Goal: Transaction & Acquisition: Purchase product/service

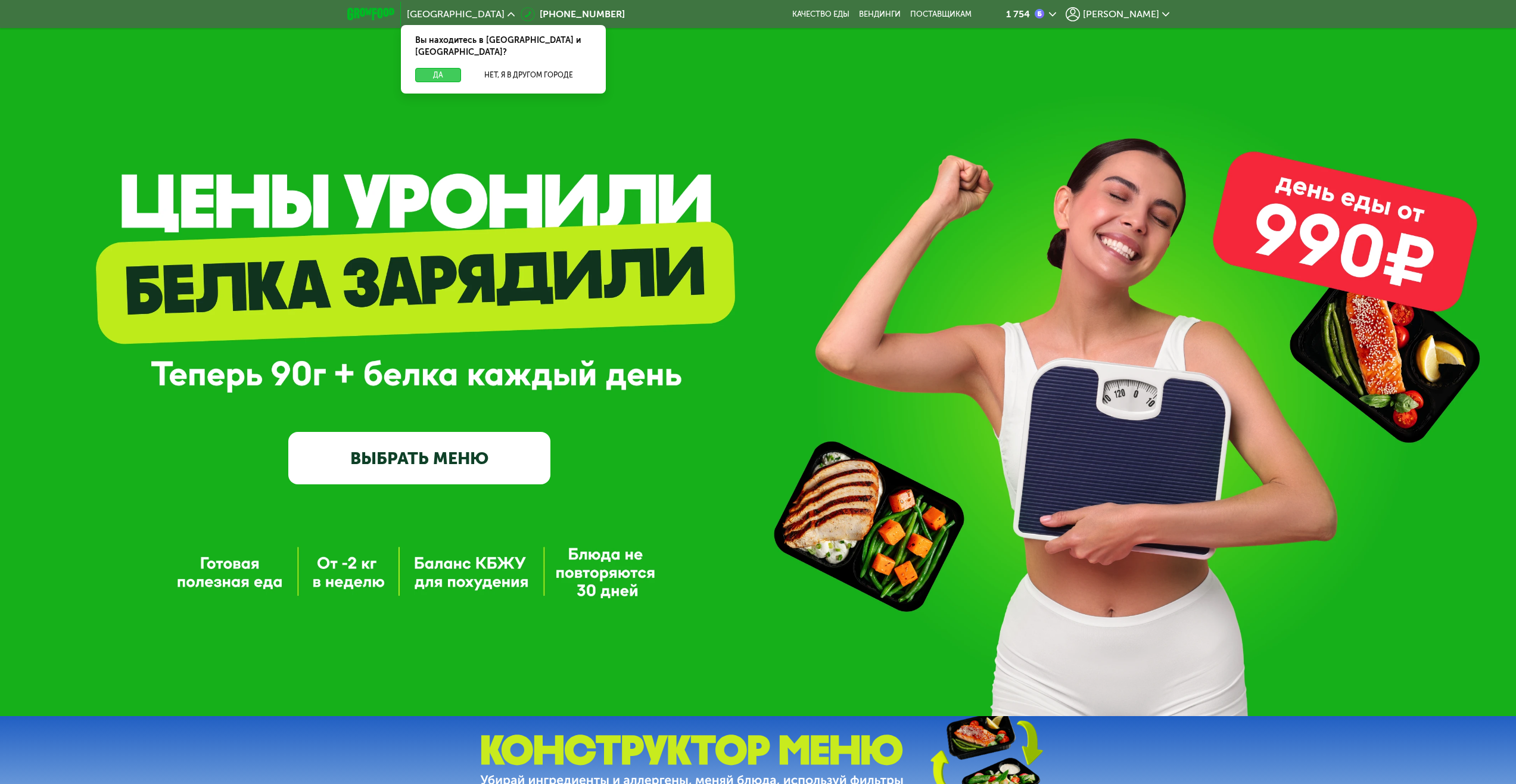
click at [436, 68] on button "Да" at bounding box center [437, 75] width 46 height 15
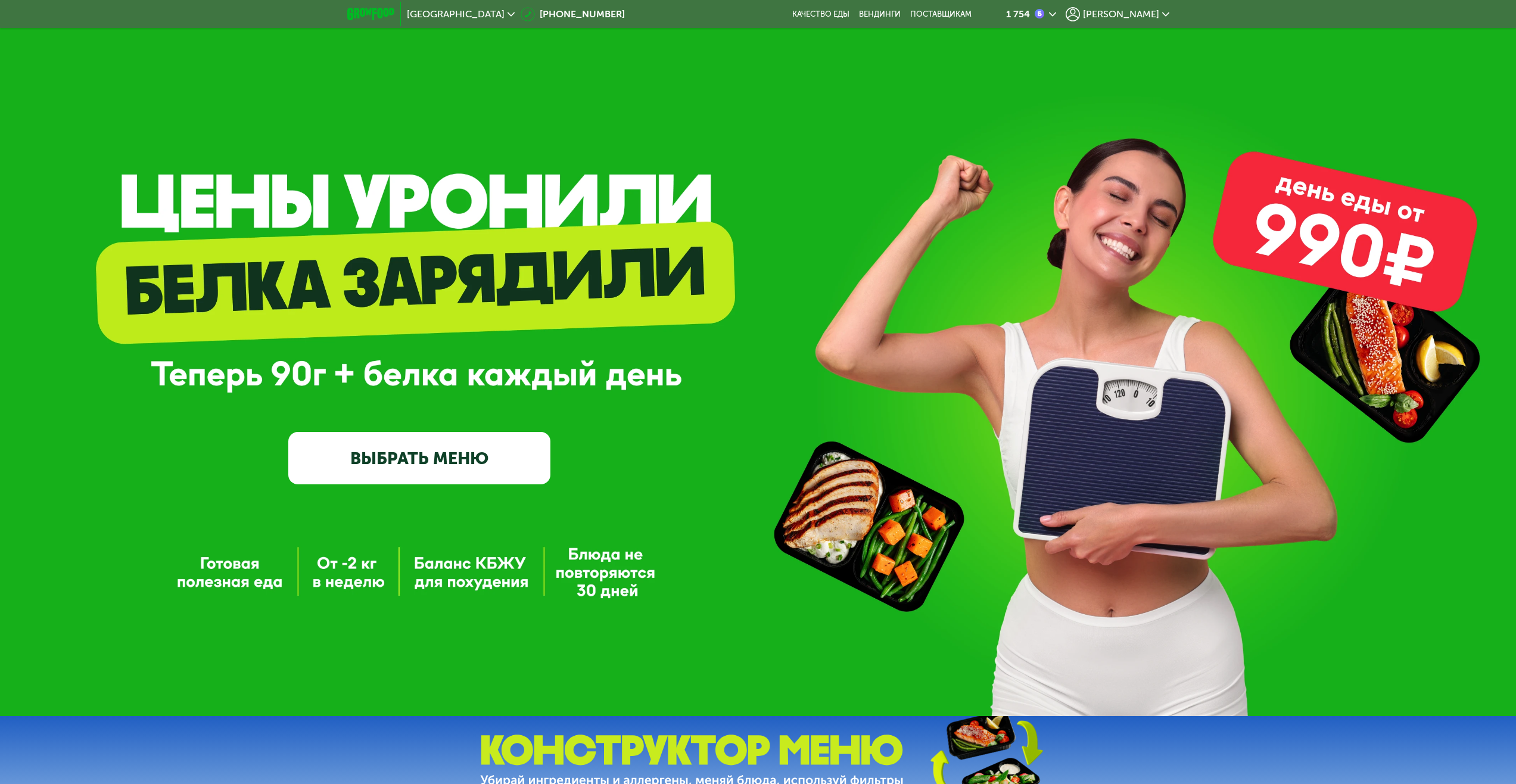
scroll to position [357, 0]
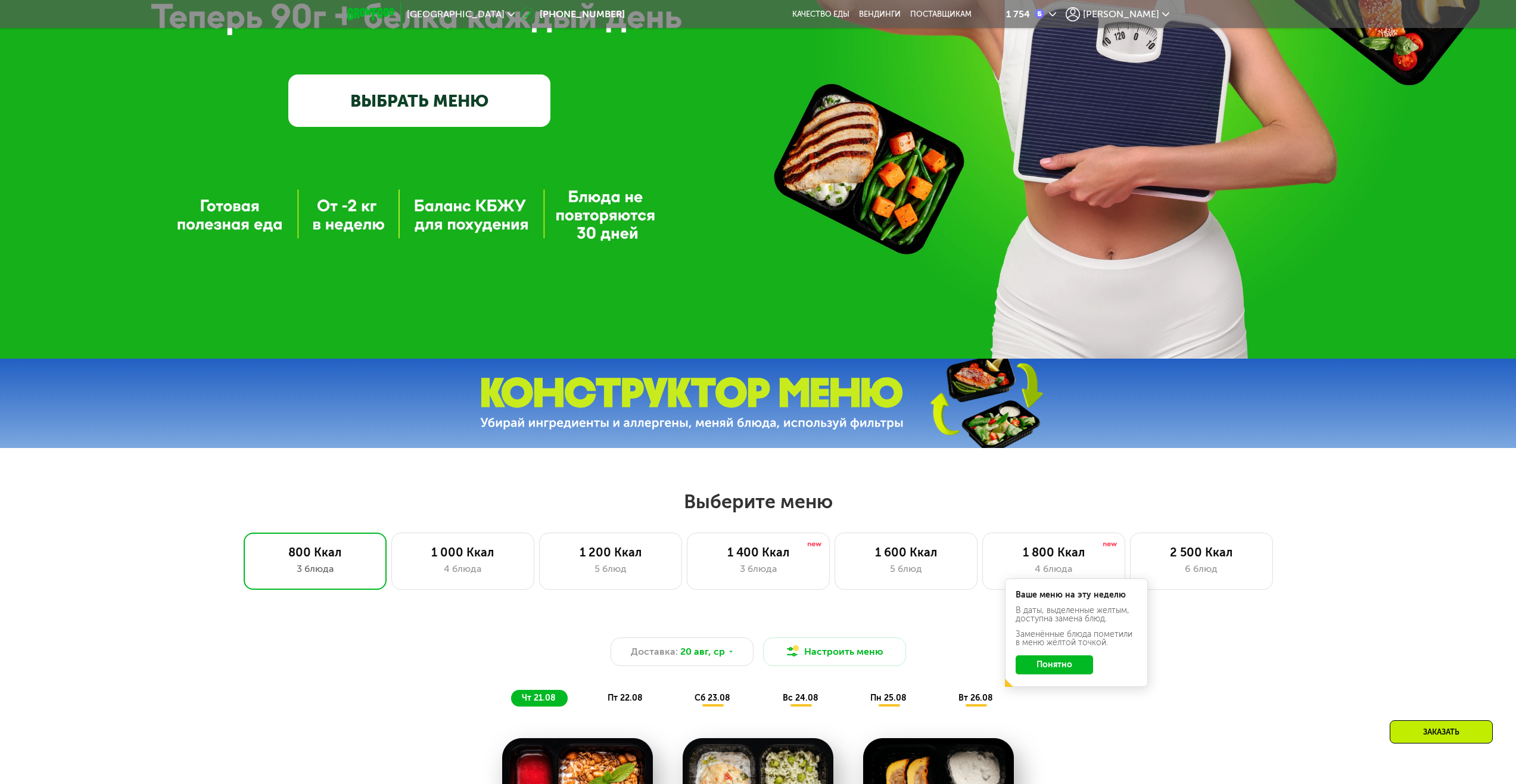
click at [448, 87] on link "ВЫБРАТЬ МЕНЮ" at bounding box center [419, 100] width 262 height 53
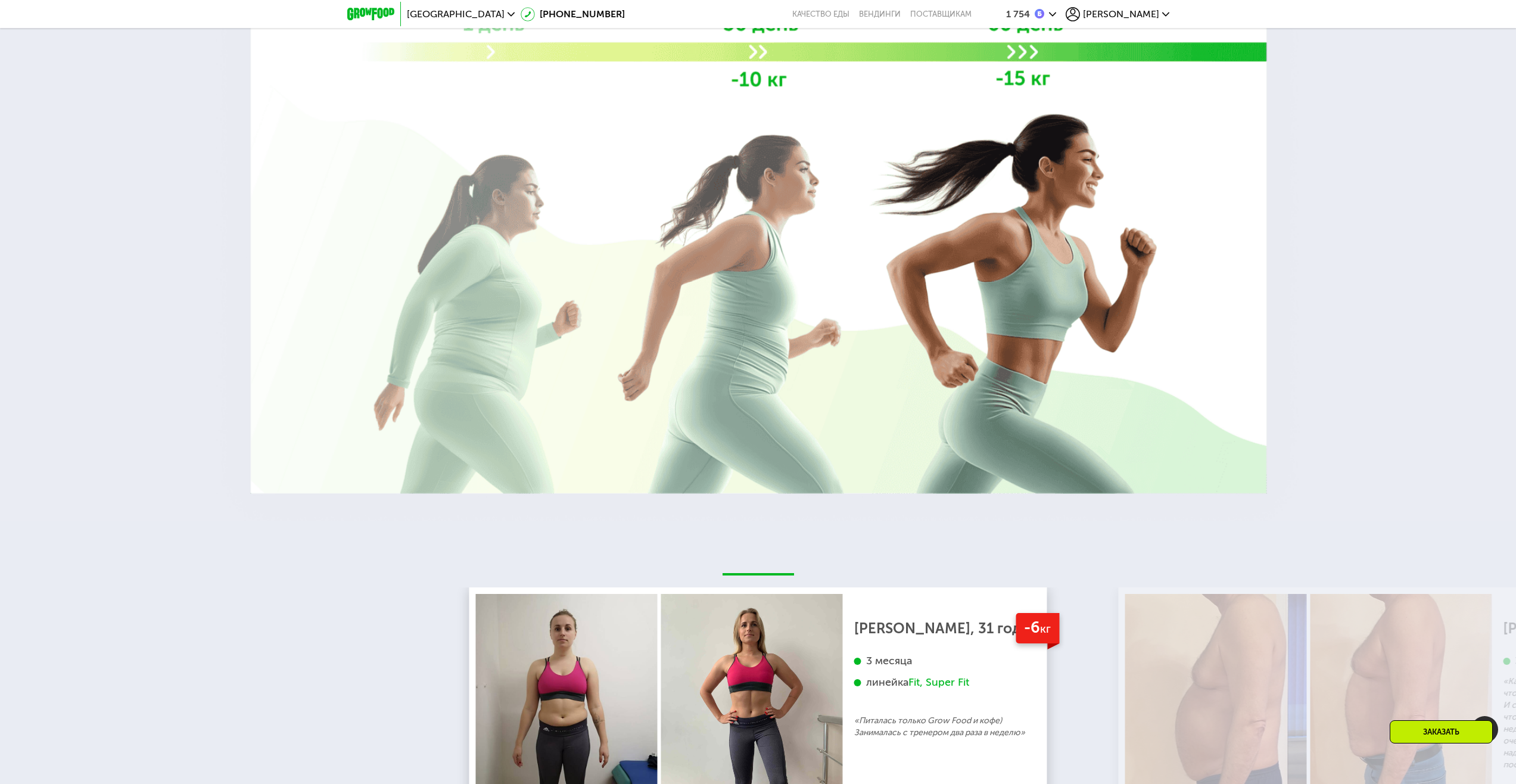
scroll to position [2431, 0]
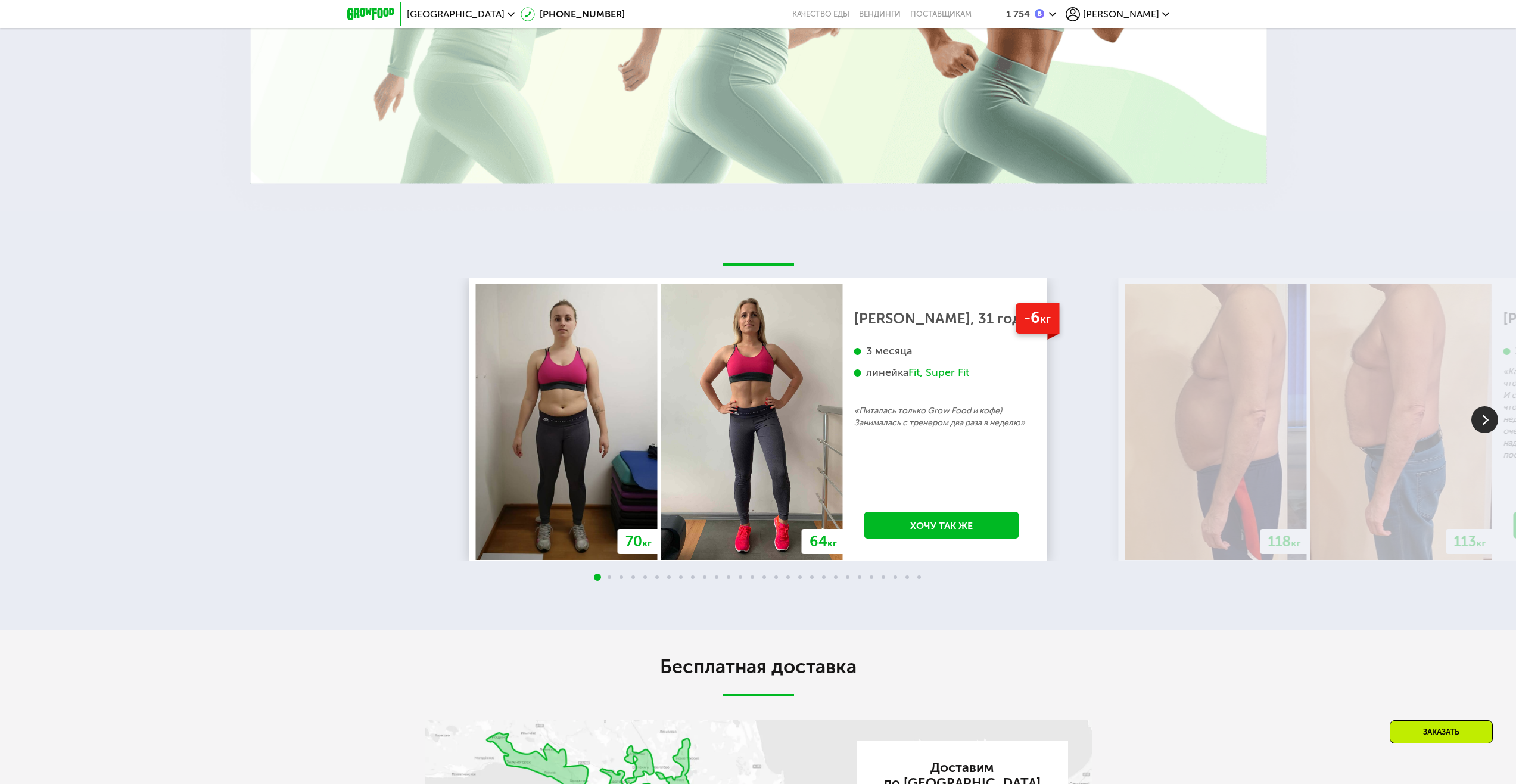
click at [1480, 417] on img at bounding box center [1485, 420] width 27 height 27
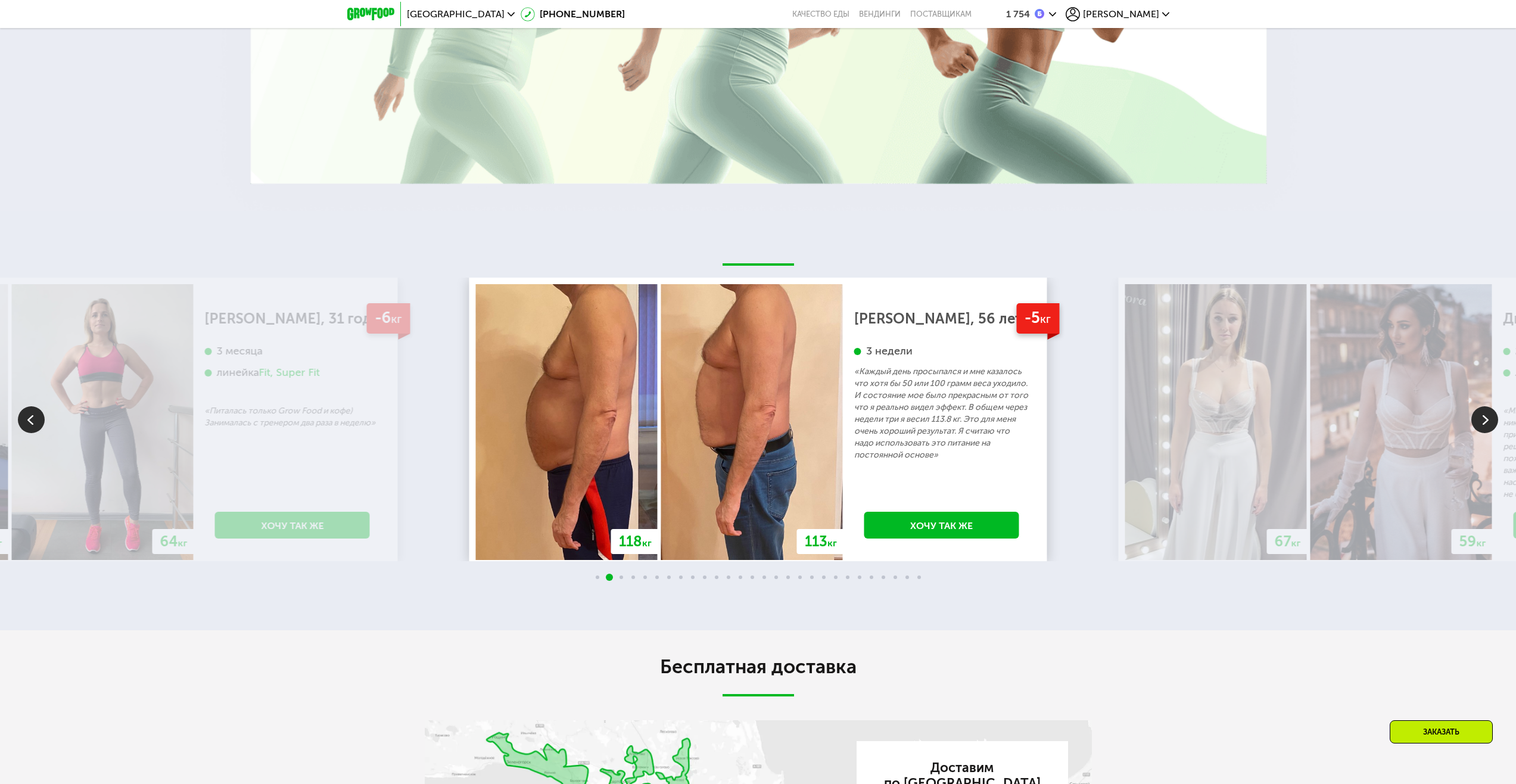
click at [1490, 428] on img at bounding box center [1485, 420] width 27 height 27
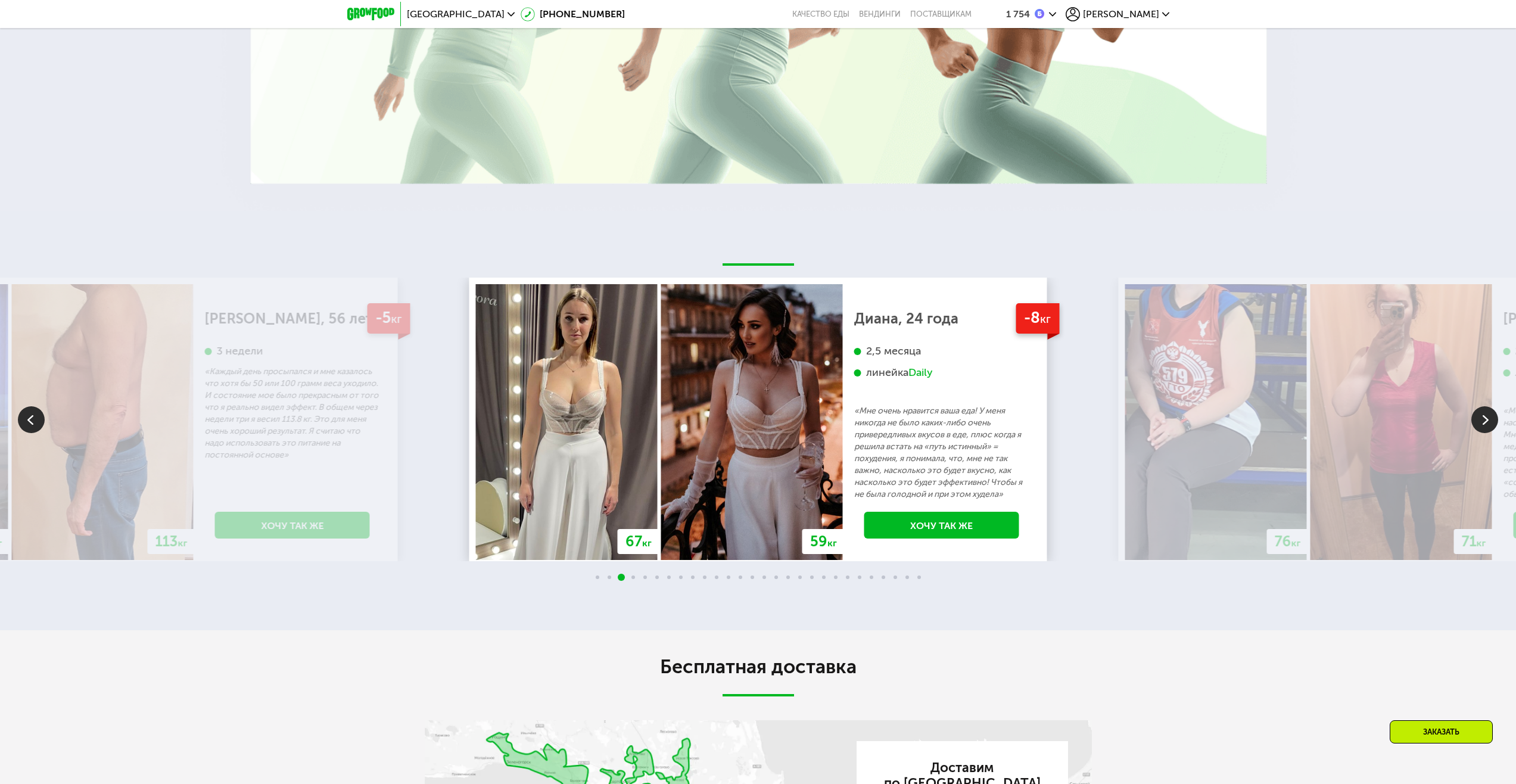
click at [1492, 423] on img at bounding box center [1485, 420] width 27 height 27
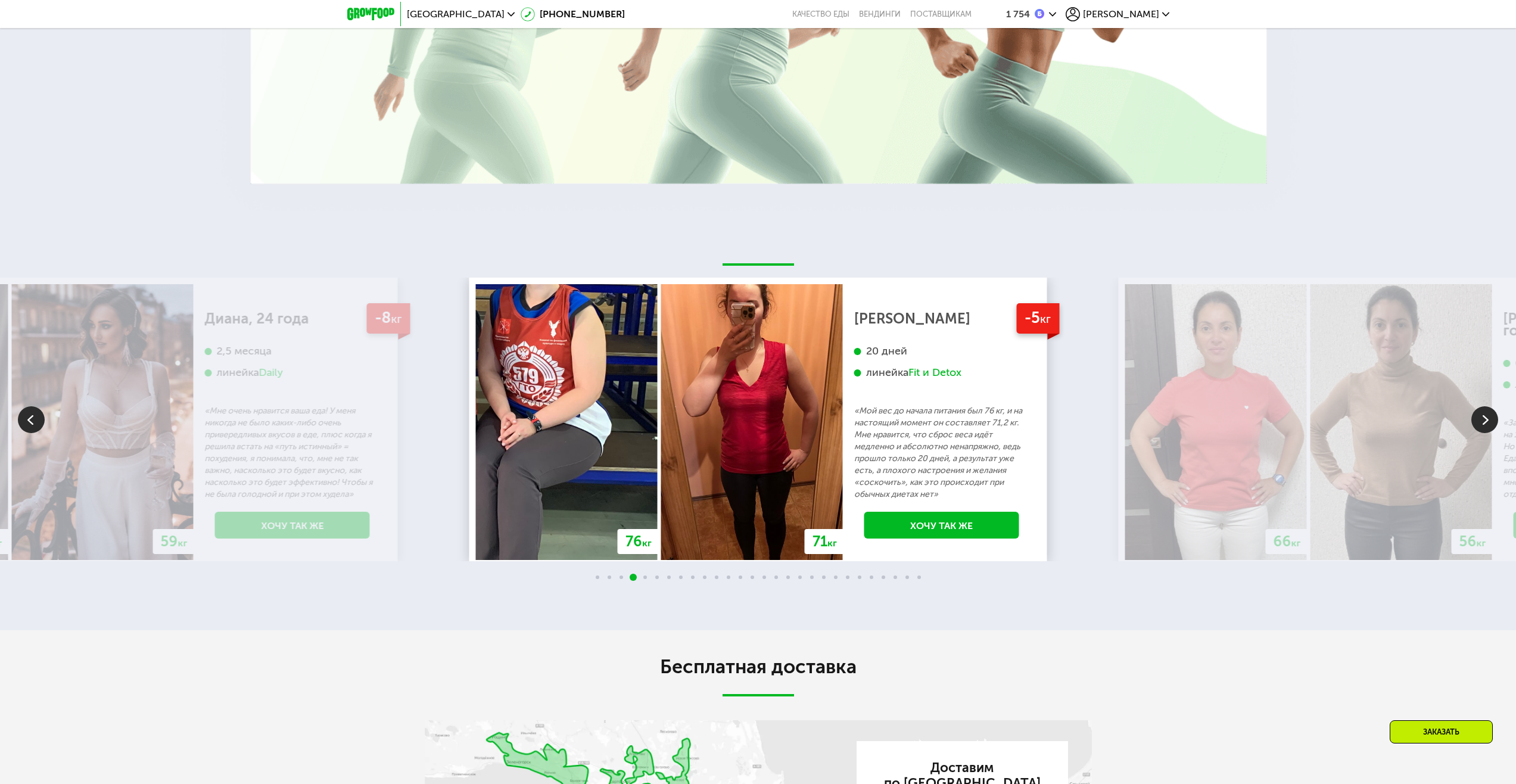
click at [1482, 424] on img at bounding box center [1485, 420] width 27 height 27
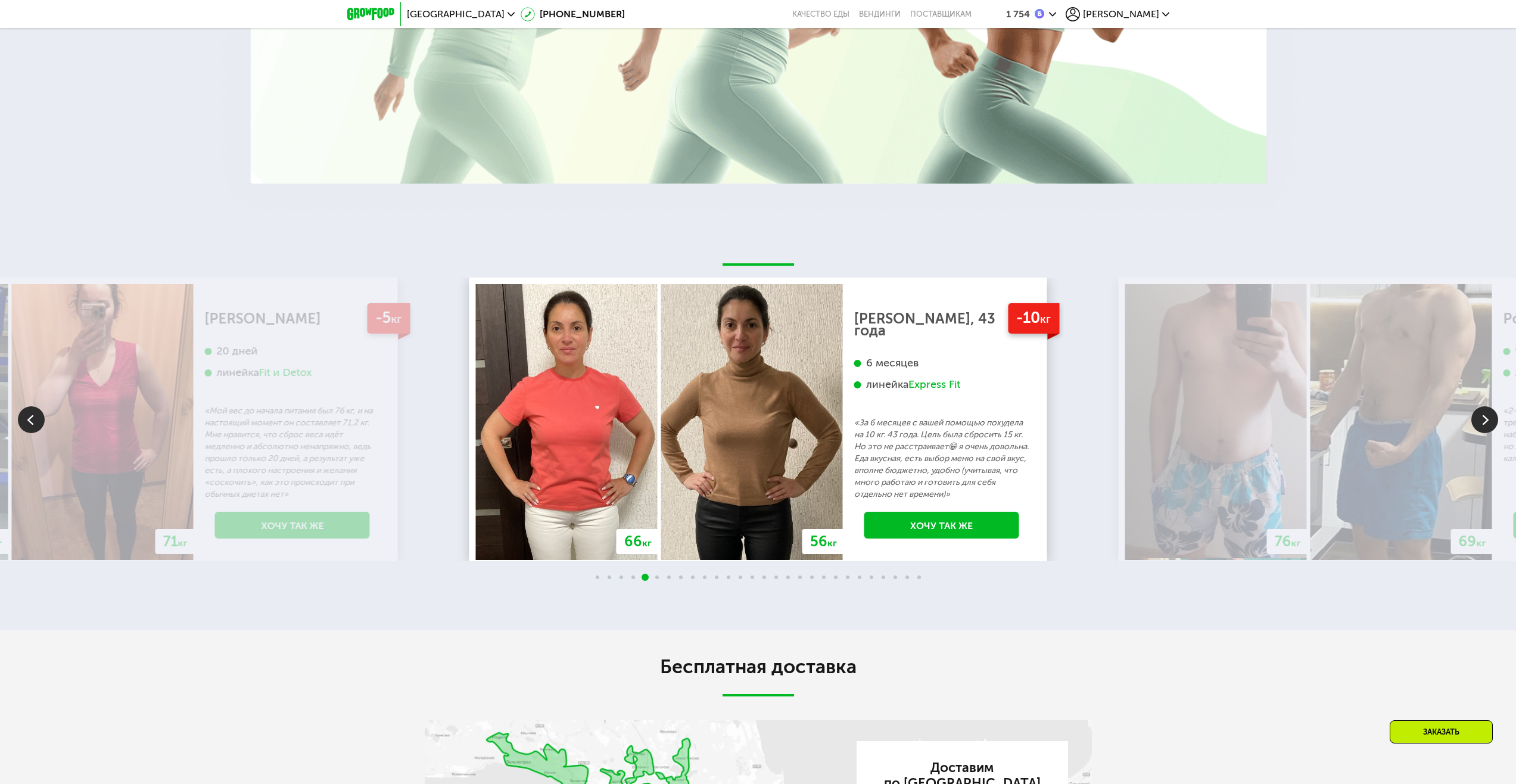
click at [1490, 427] on img at bounding box center [1485, 420] width 27 height 27
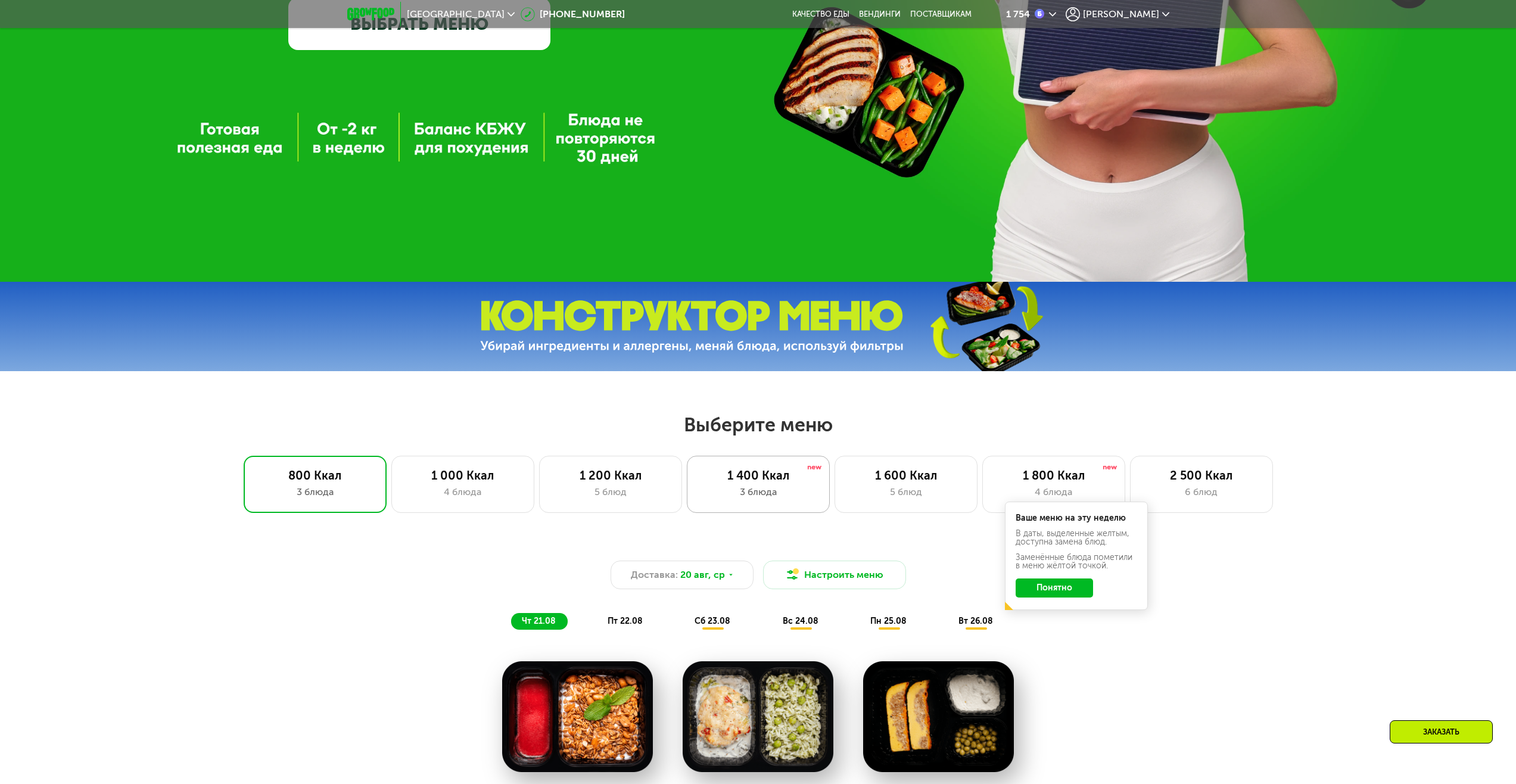
scroll to position [584, 0]
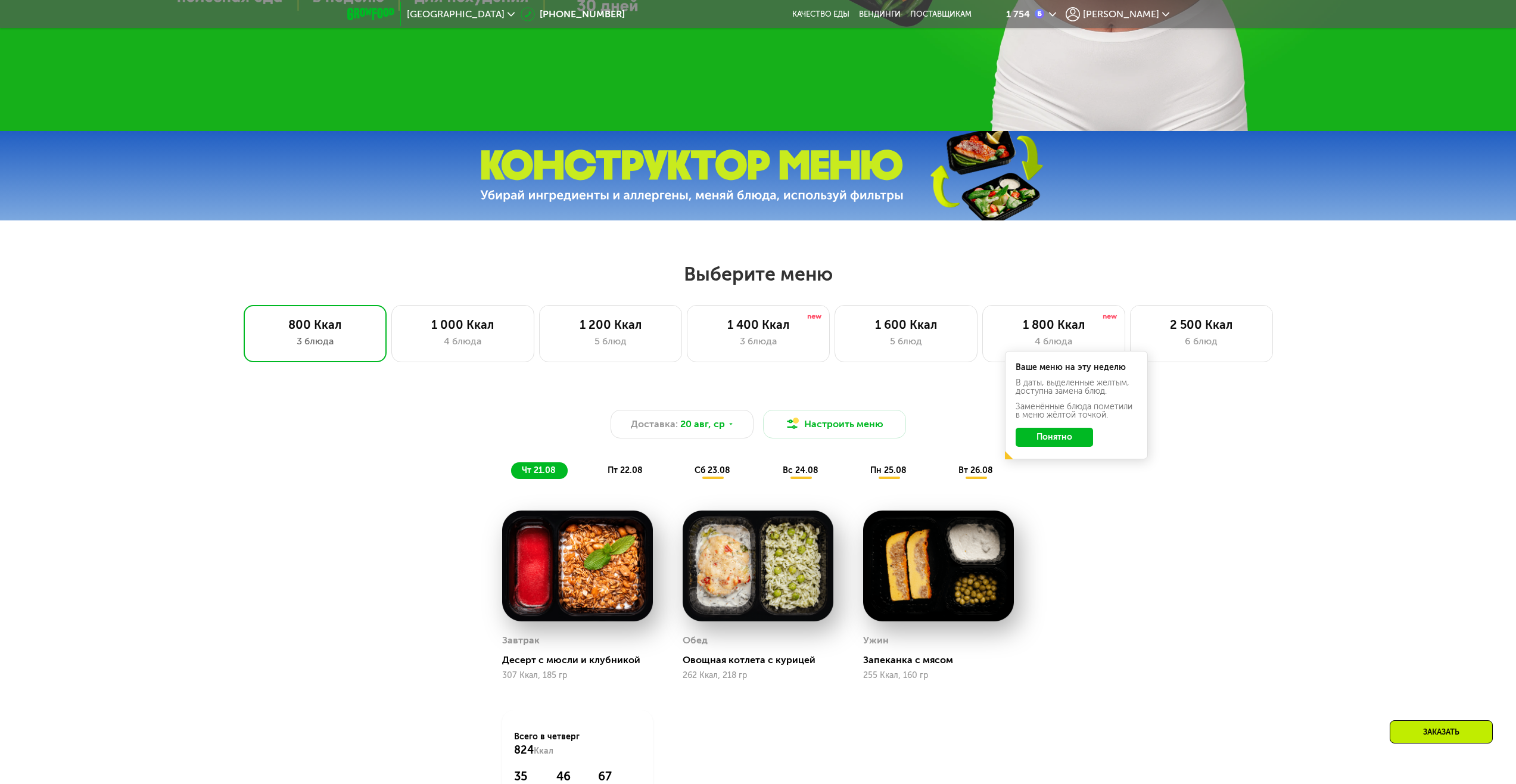
click at [1053, 445] on button "Понятно" at bounding box center [1053, 437] width 77 height 19
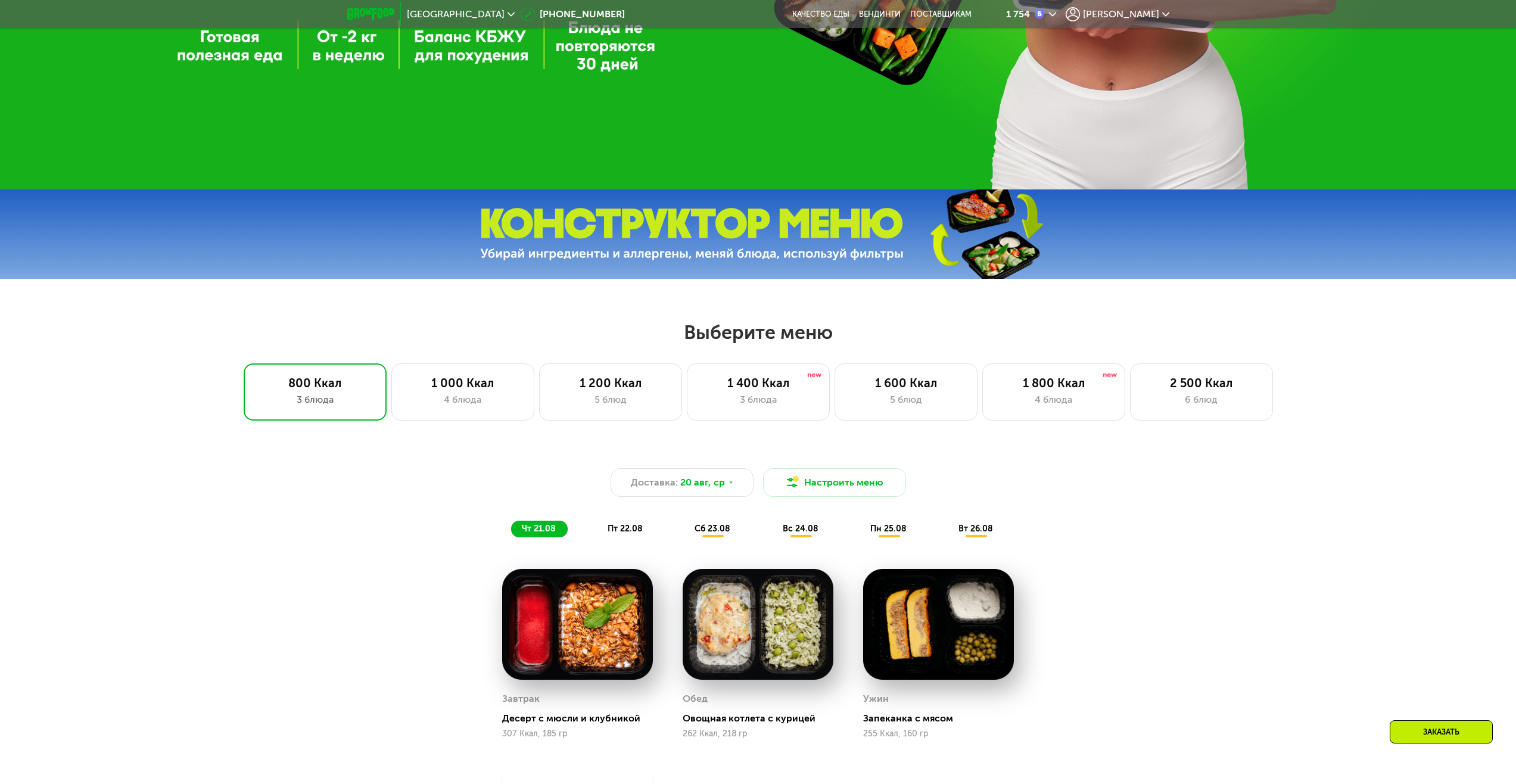
scroll to position [525, 0]
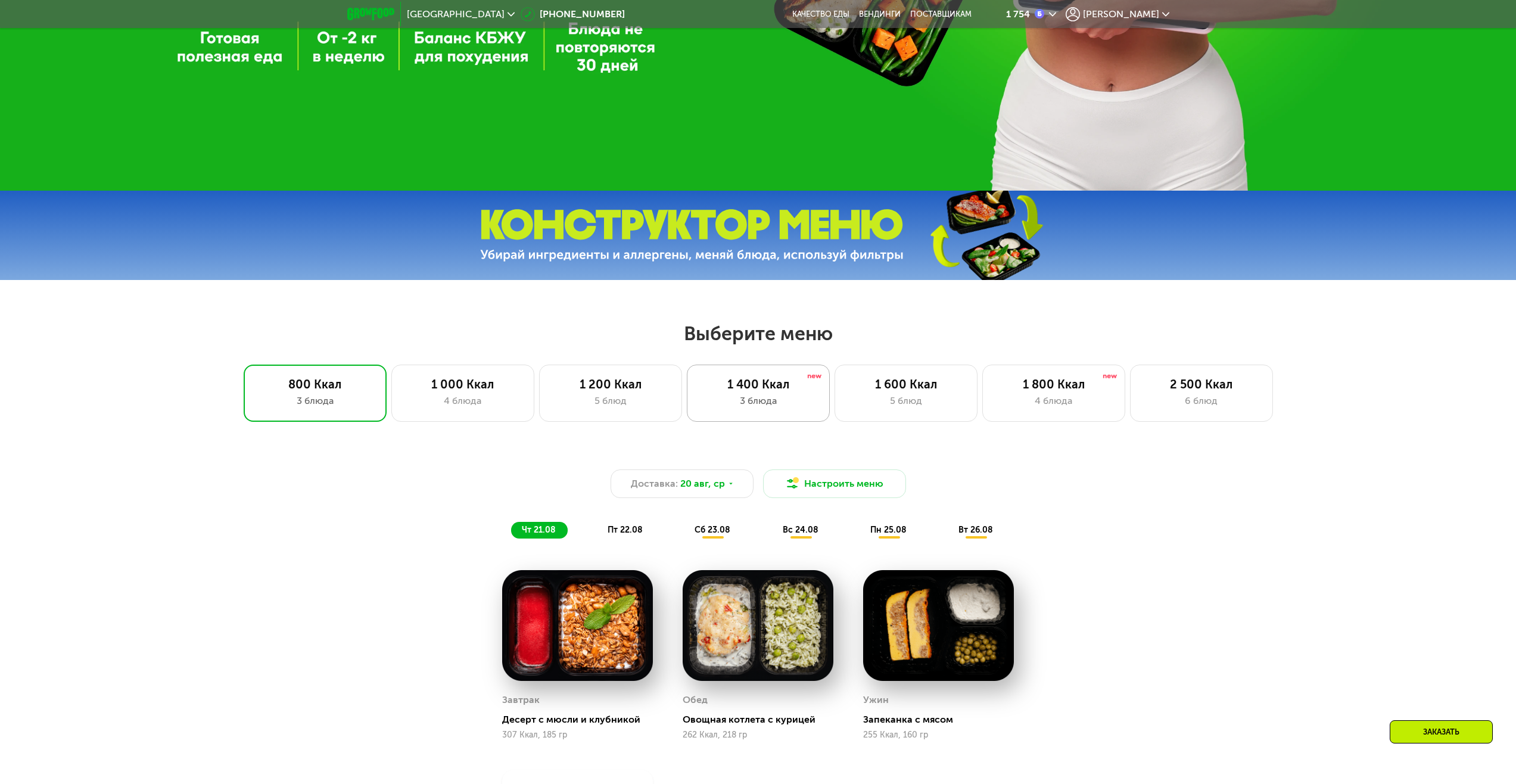
click at [749, 397] on div "3 блюда" at bounding box center [758, 400] width 118 height 15
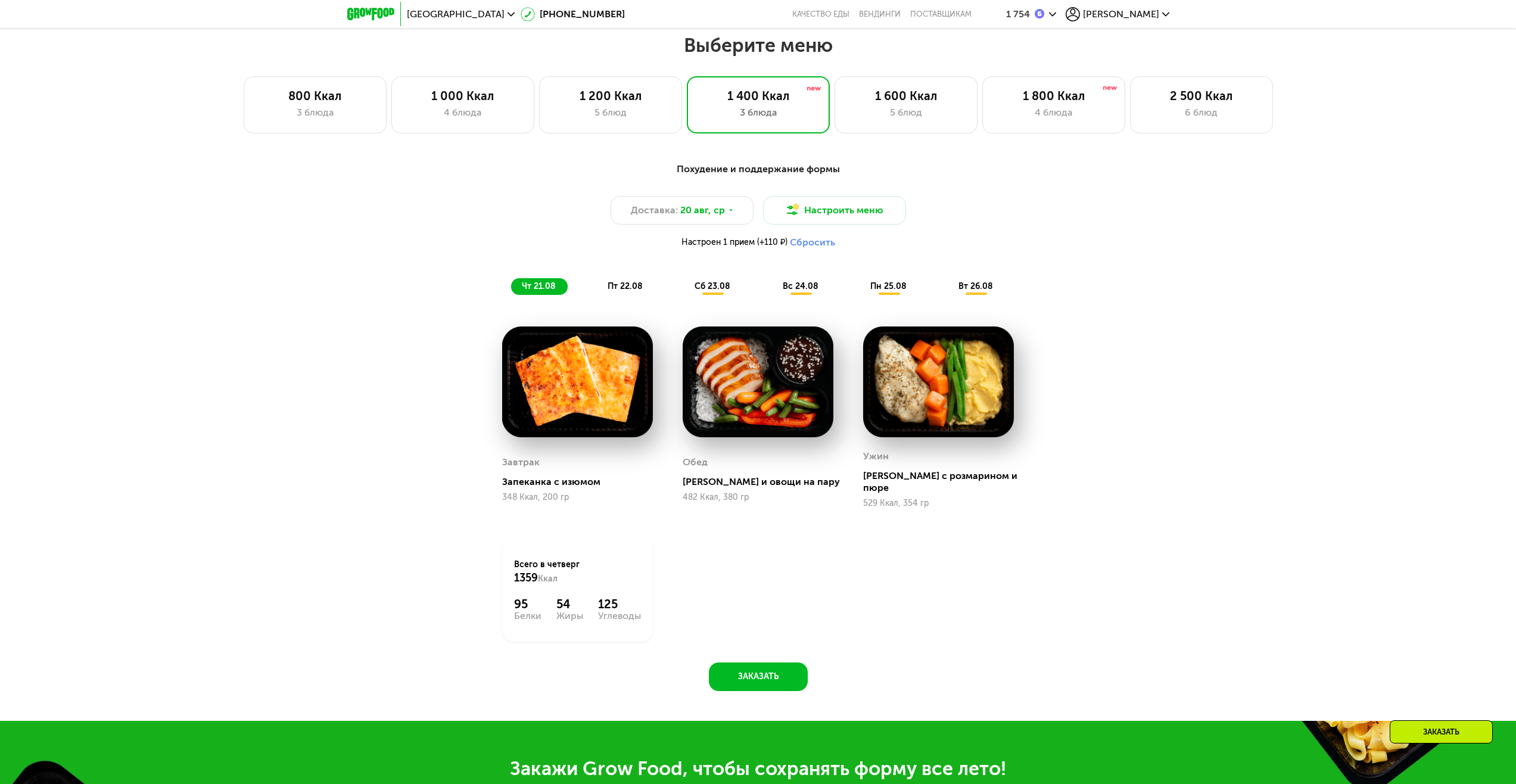
scroll to position [764, 0]
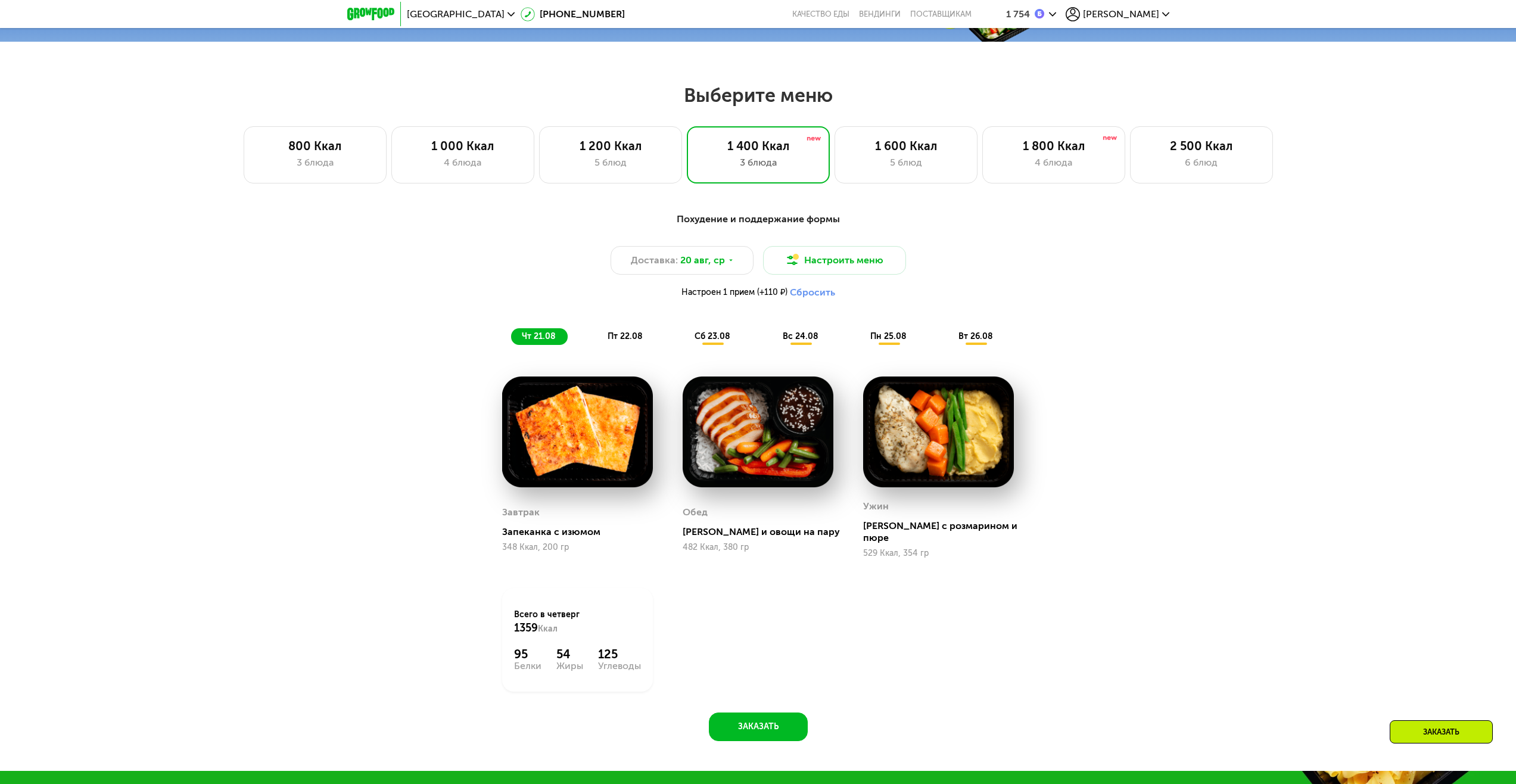
click at [625, 339] on span "пт 22.08" at bounding box center [625, 336] width 35 height 10
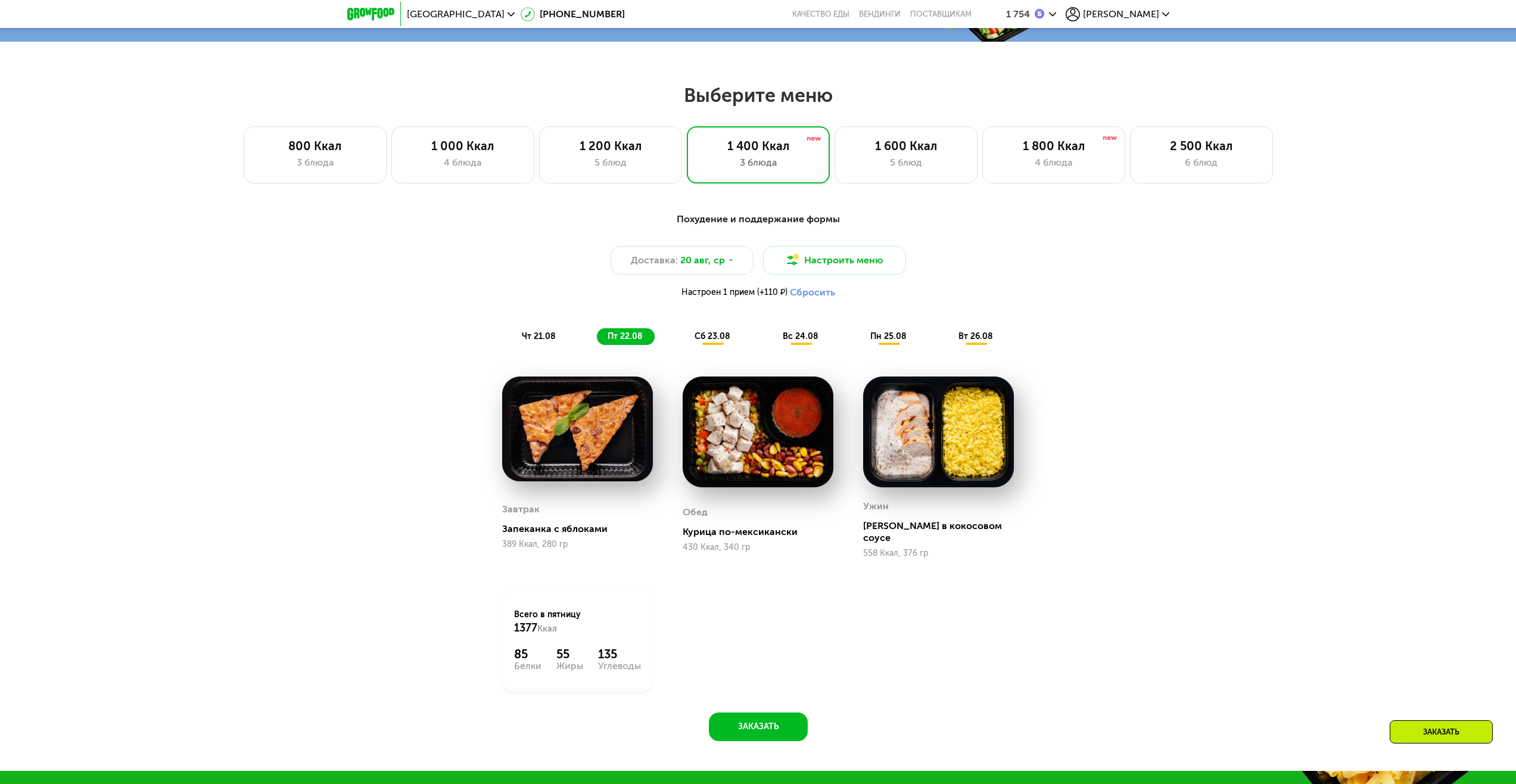
click at [772, 345] on div "сб 23.08" at bounding box center [801, 336] width 58 height 17
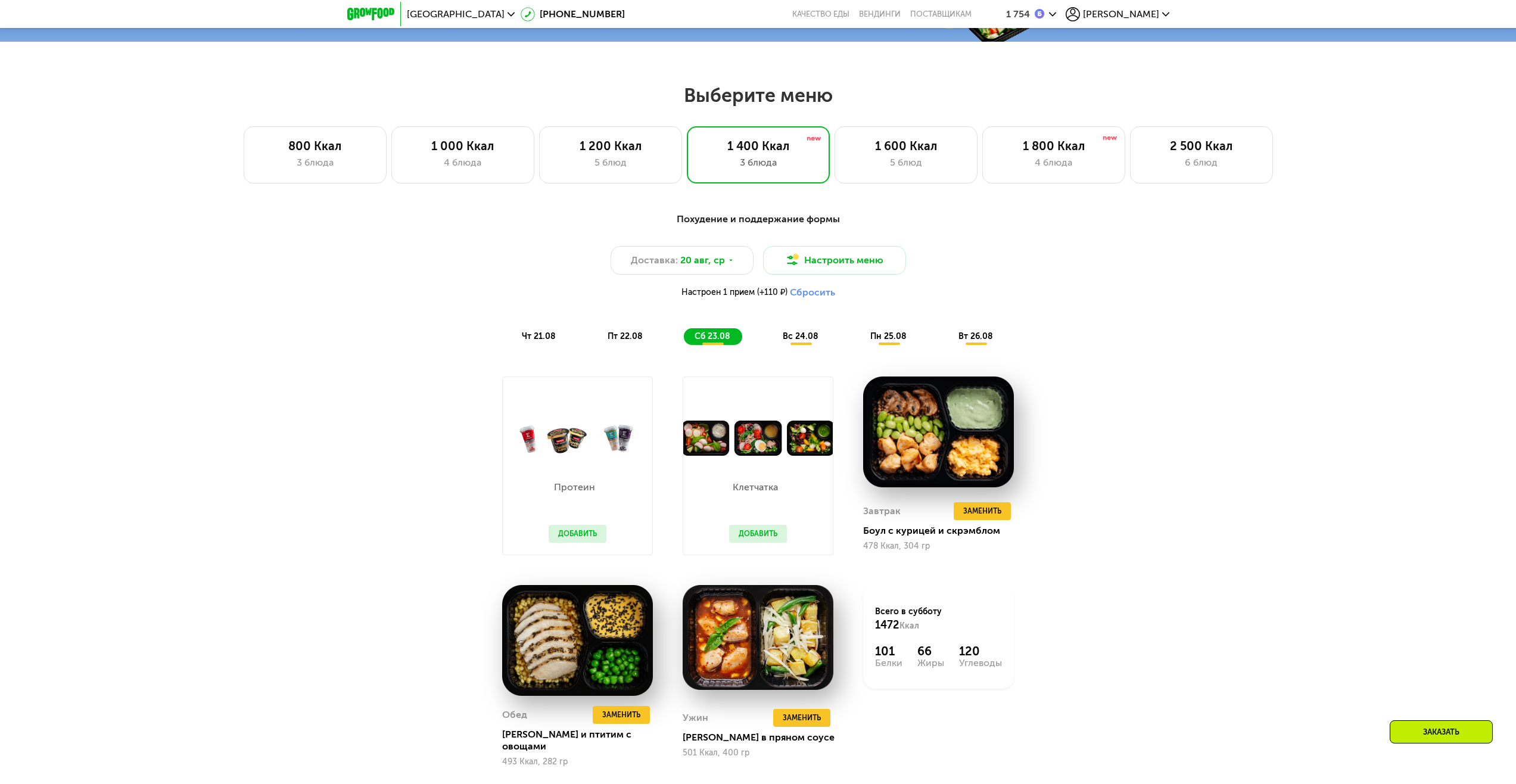
click at [792, 341] on span "вс 24.08" at bounding box center [800, 336] width 36 height 10
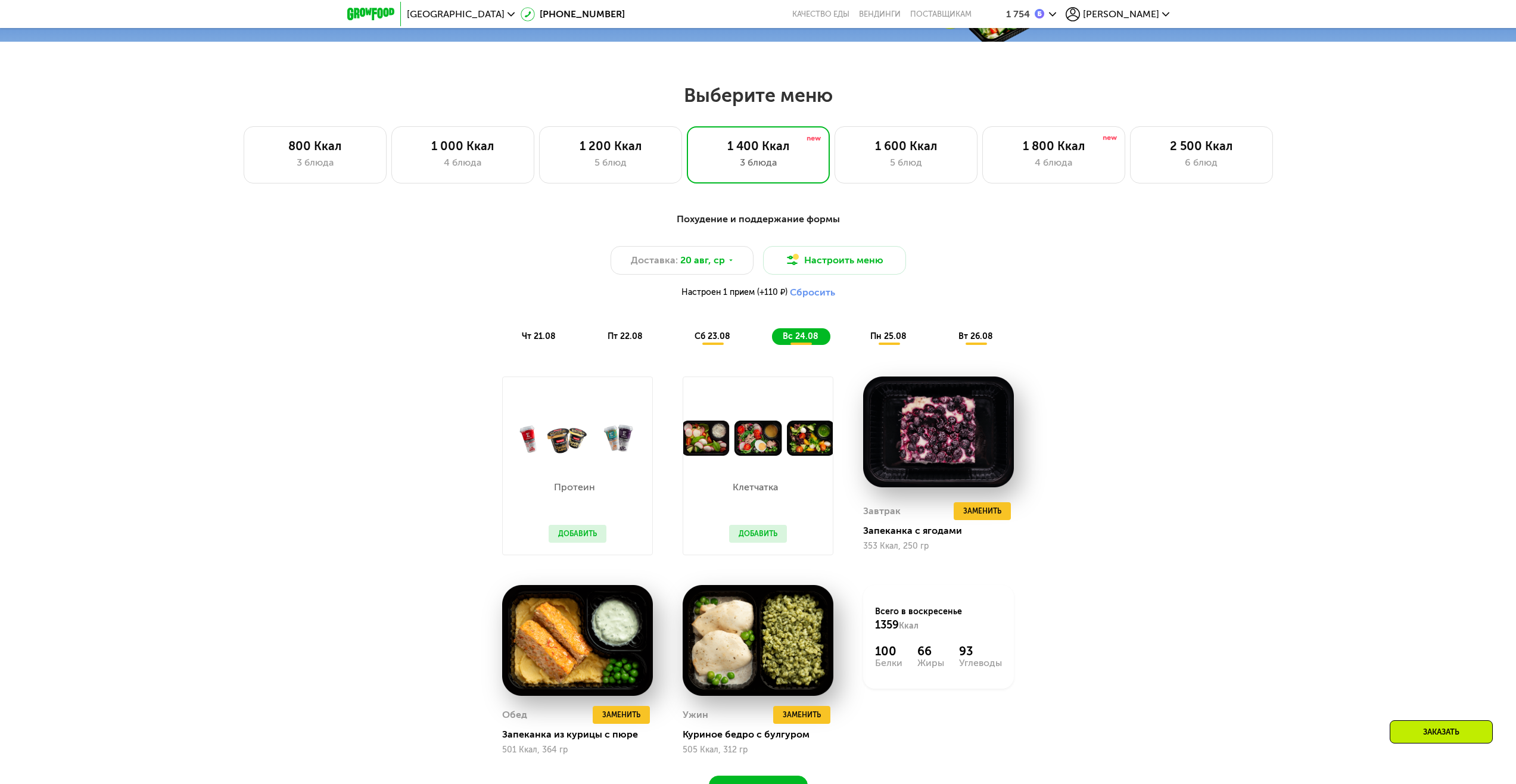
click at [728, 341] on span "сб 23.08" at bounding box center [712, 336] width 36 height 10
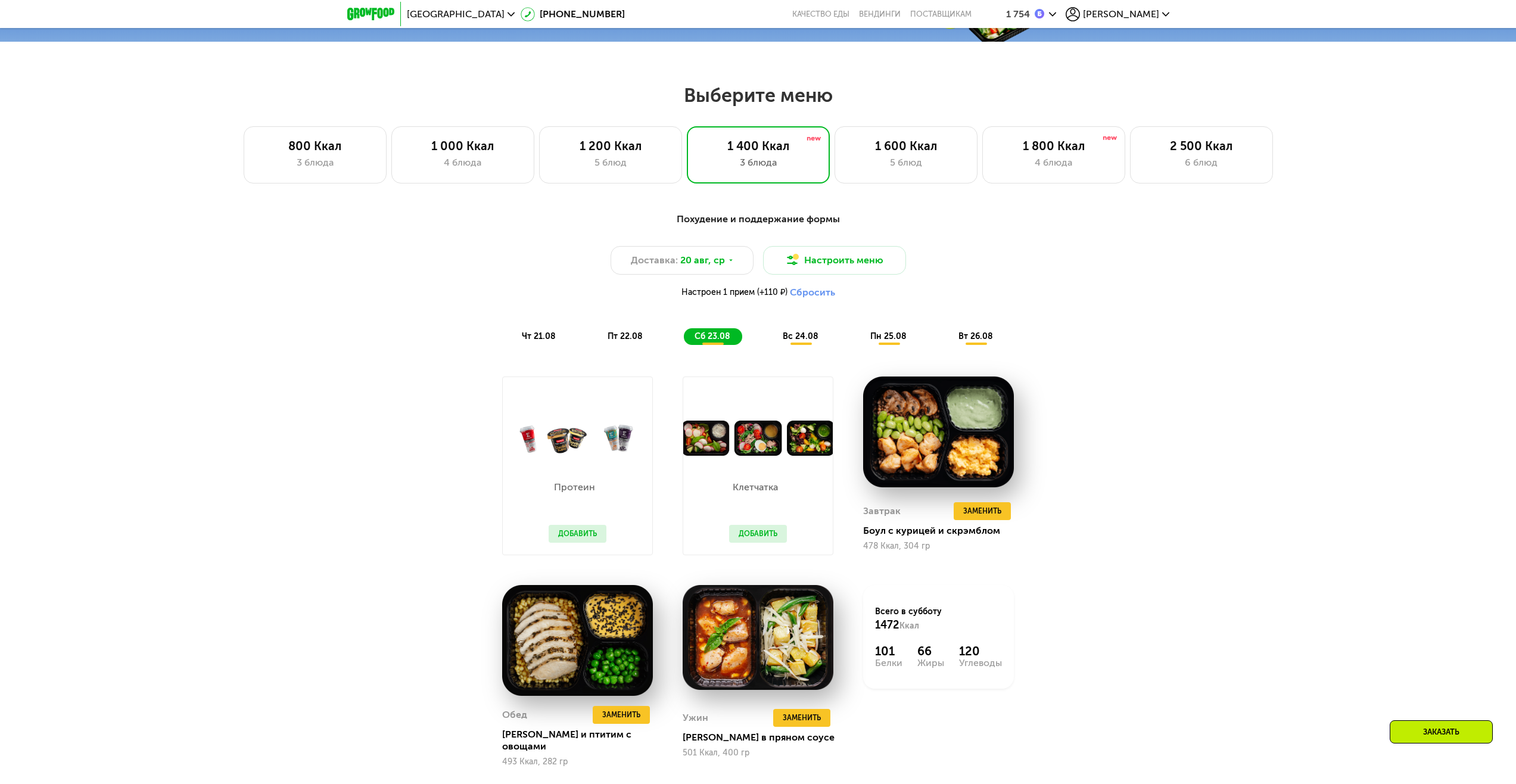
click at [629, 341] on span "пт 22.08" at bounding box center [625, 336] width 35 height 10
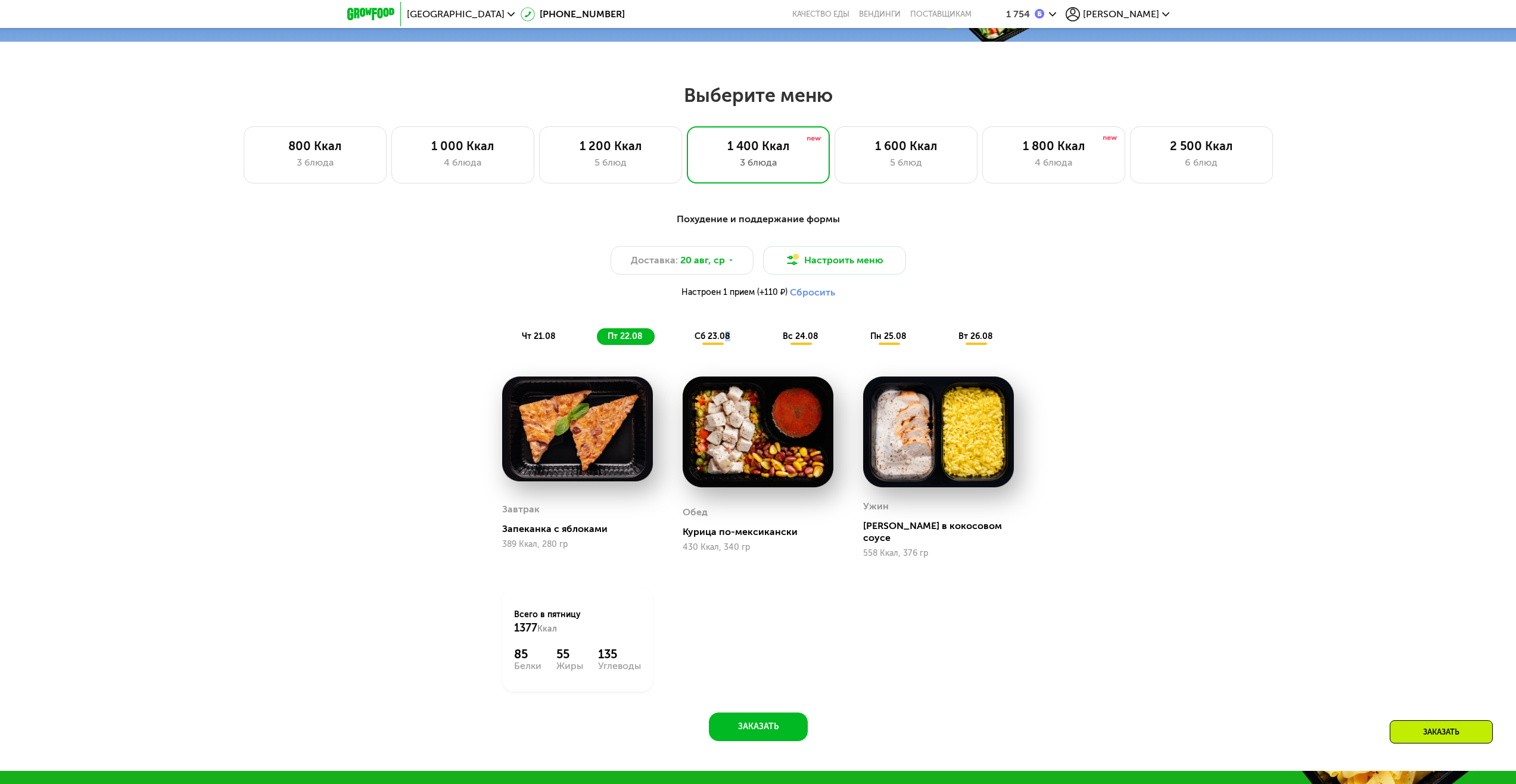
click at [727, 341] on span "сб 23.08" at bounding box center [712, 336] width 36 height 10
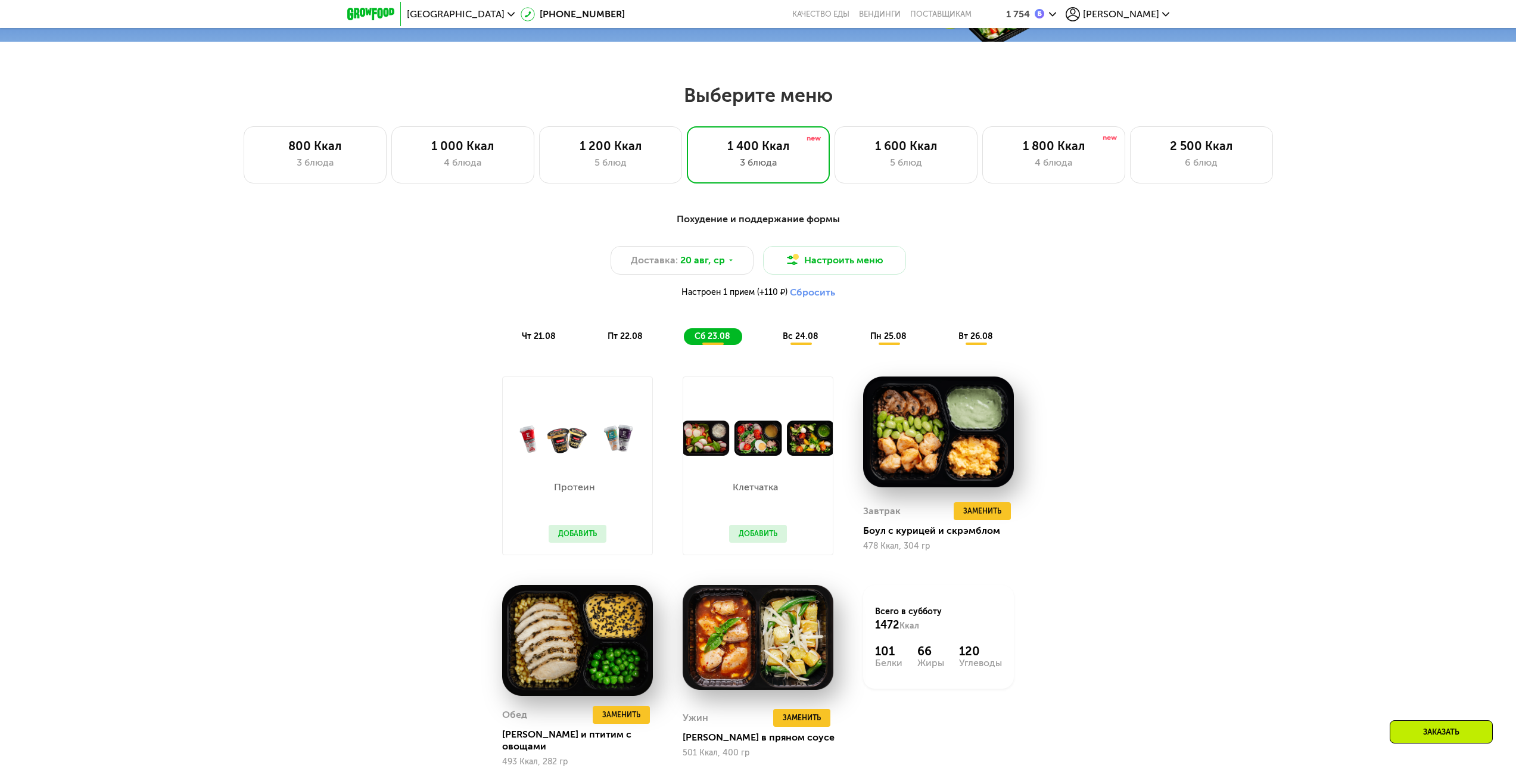
click at [800, 340] on span "вс 24.08" at bounding box center [800, 336] width 36 height 10
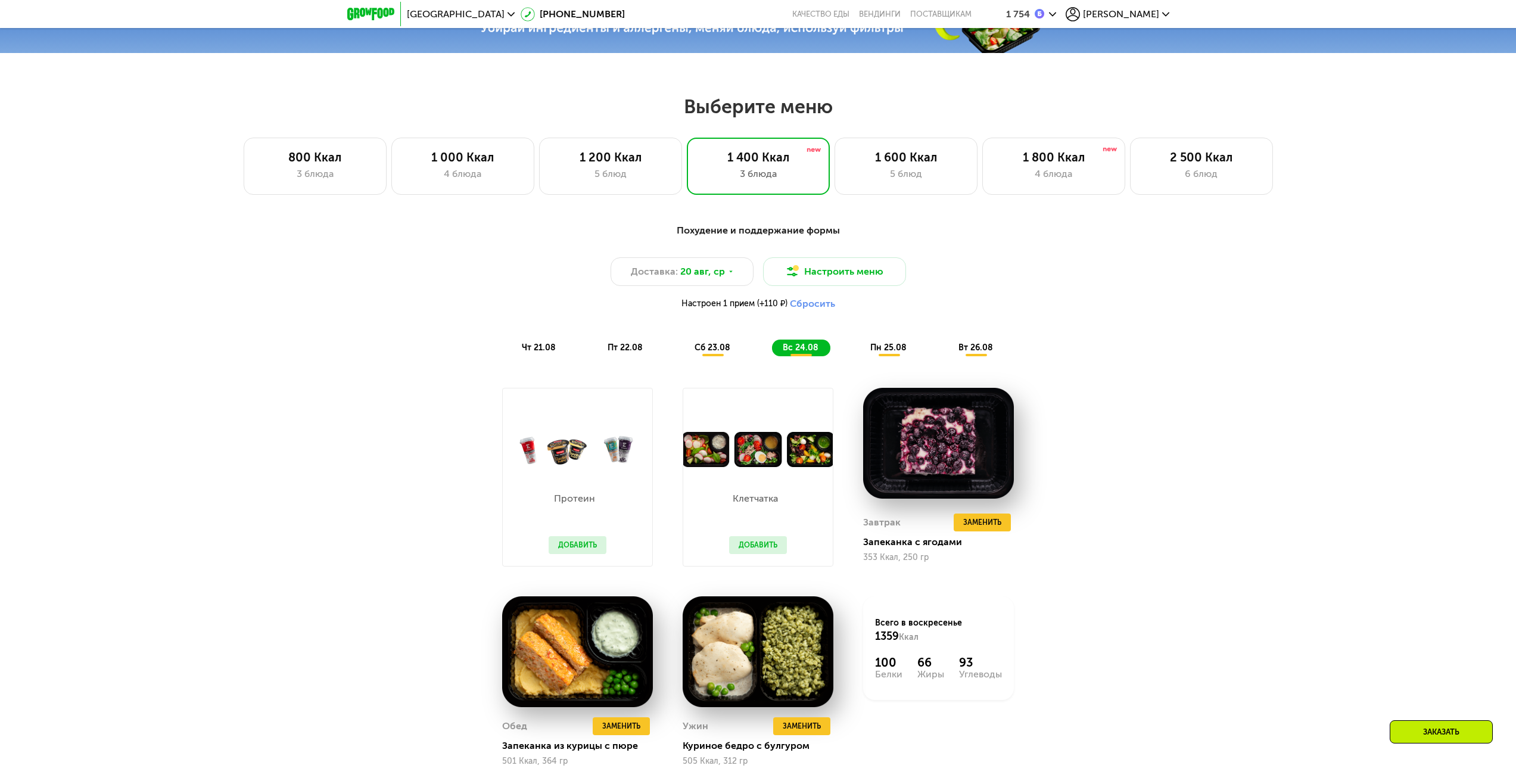
scroll to position [704, 0]
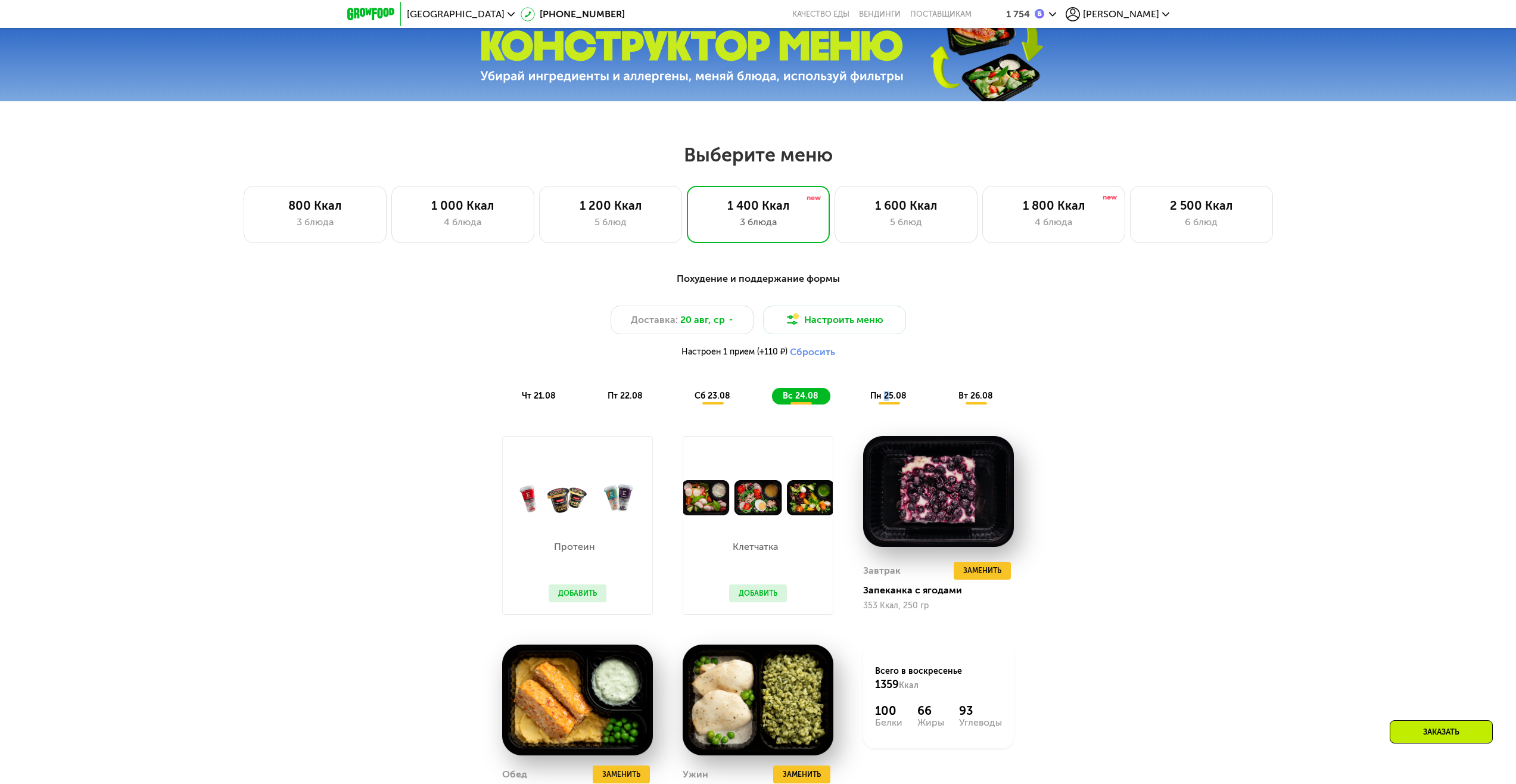
click at [886, 399] on span "пн 25.08" at bounding box center [888, 395] width 36 height 10
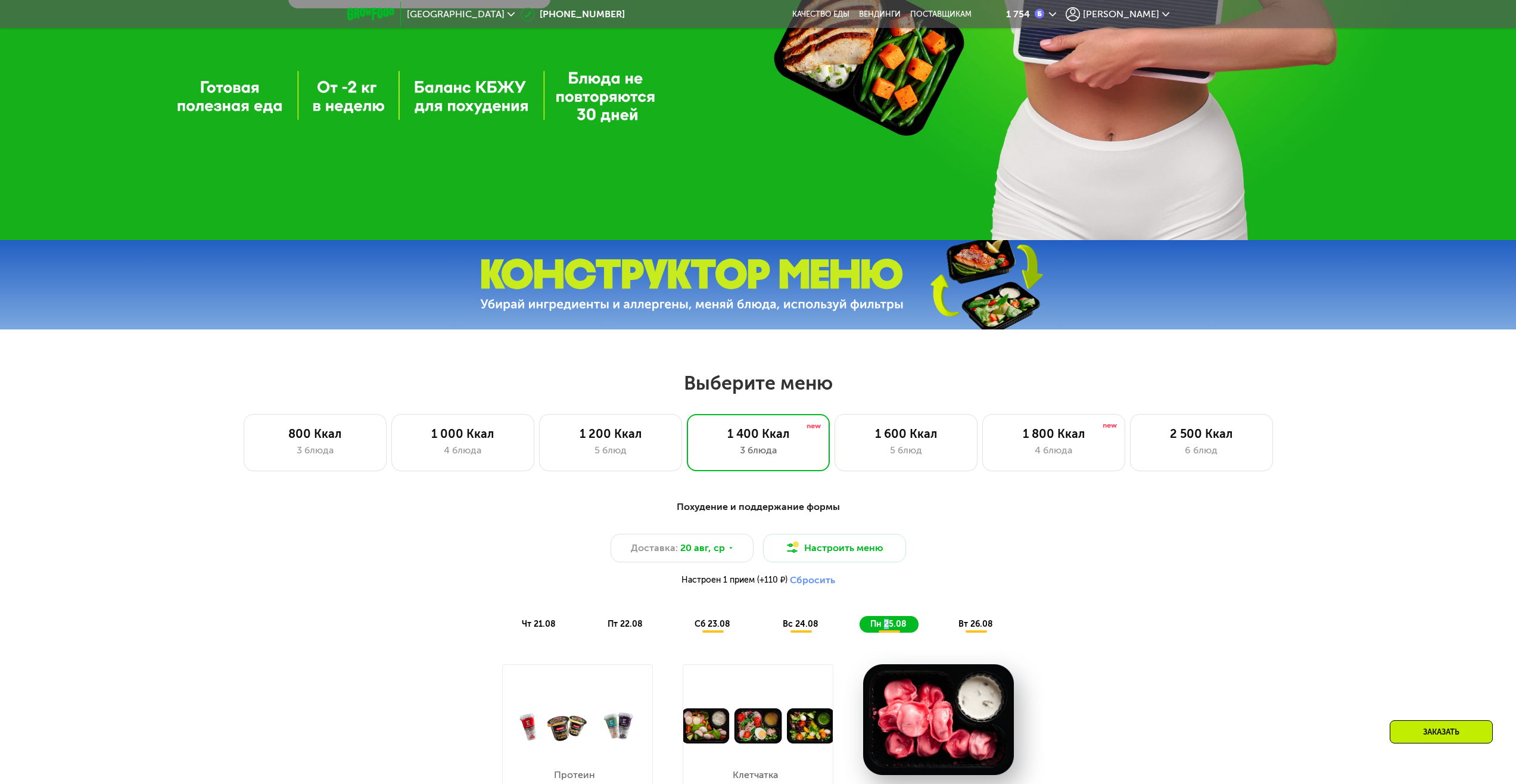
scroll to position [476, 0]
click at [751, 293] on img at bounding box center [692, 284] width 424 height 53
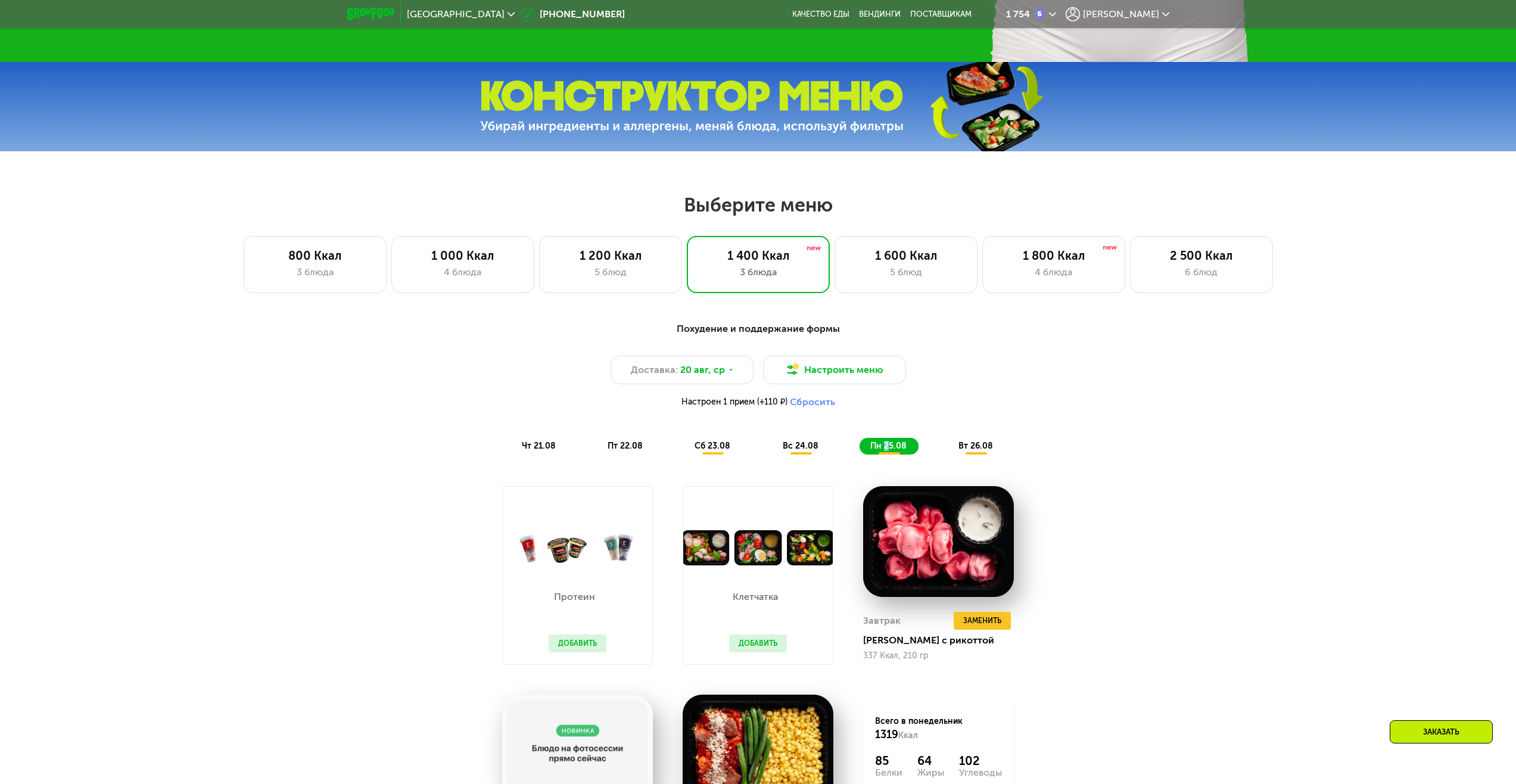
scroll to position [655, 0]
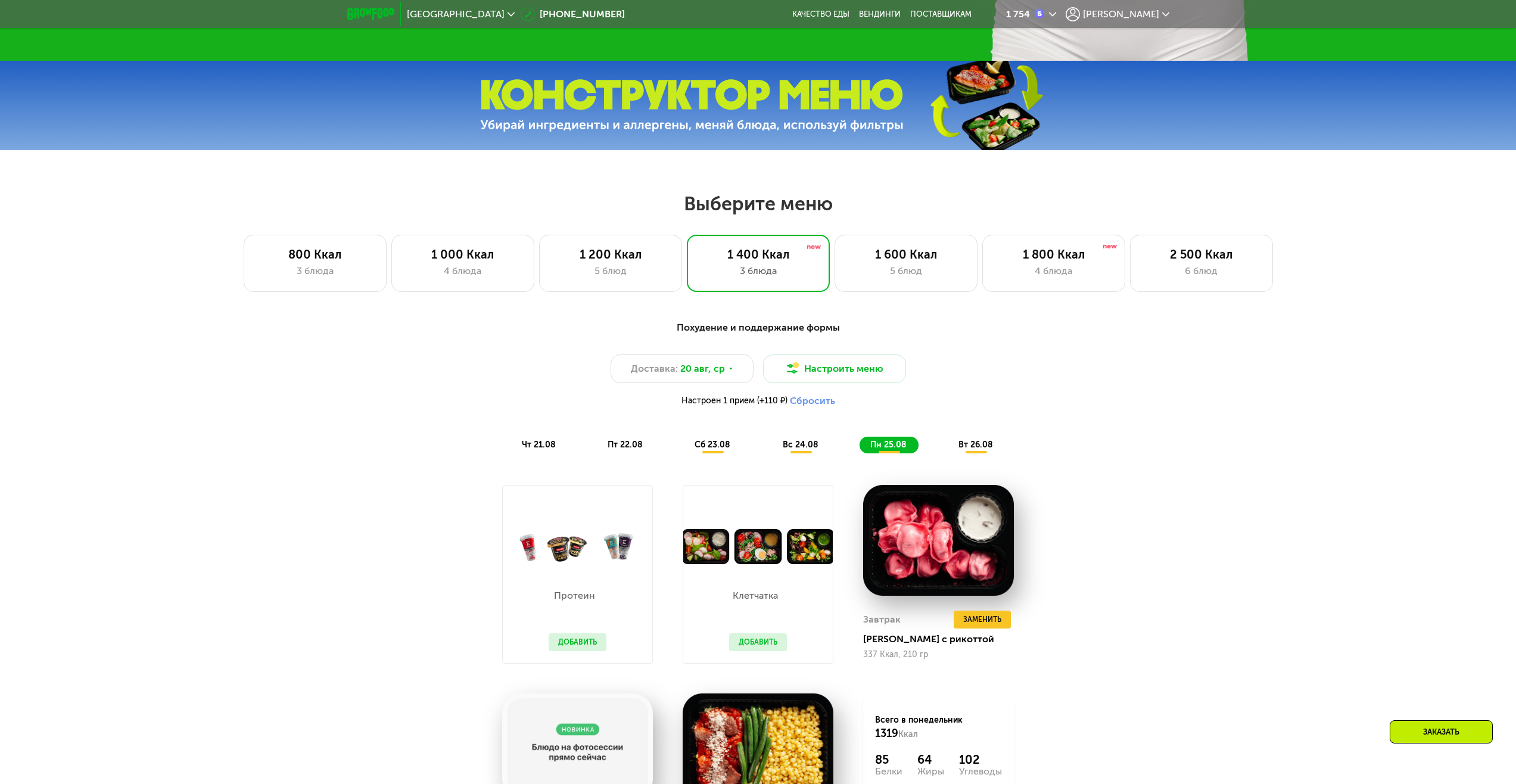
click at [793, 356] on div "Похудение и поддержание формы Доставка: [DATE] Настроить меню Настроен 1 прием …" at bounding box center [758, 387] width 705 height 132
click at [796, 365] on button "Настроить меню" at bounding box center [834, 368] width 143 height 28
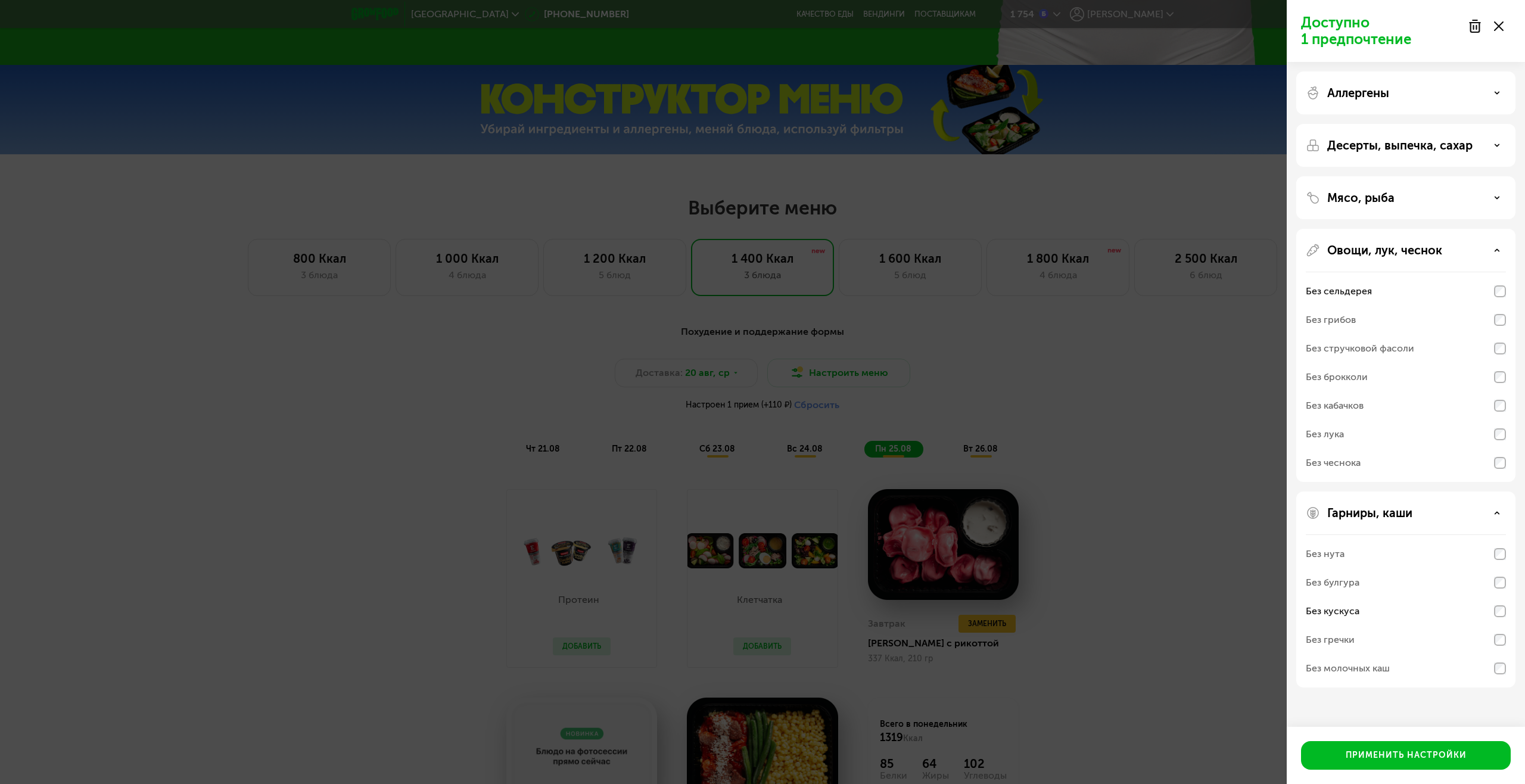
click at [1042, 485] on div "Доступно 1 предпочтение Аллергены Десерты, выпечка, сахар Мясо, рыба Овощи, лук…" at bounding box center [762, 392] width 1525 height 784
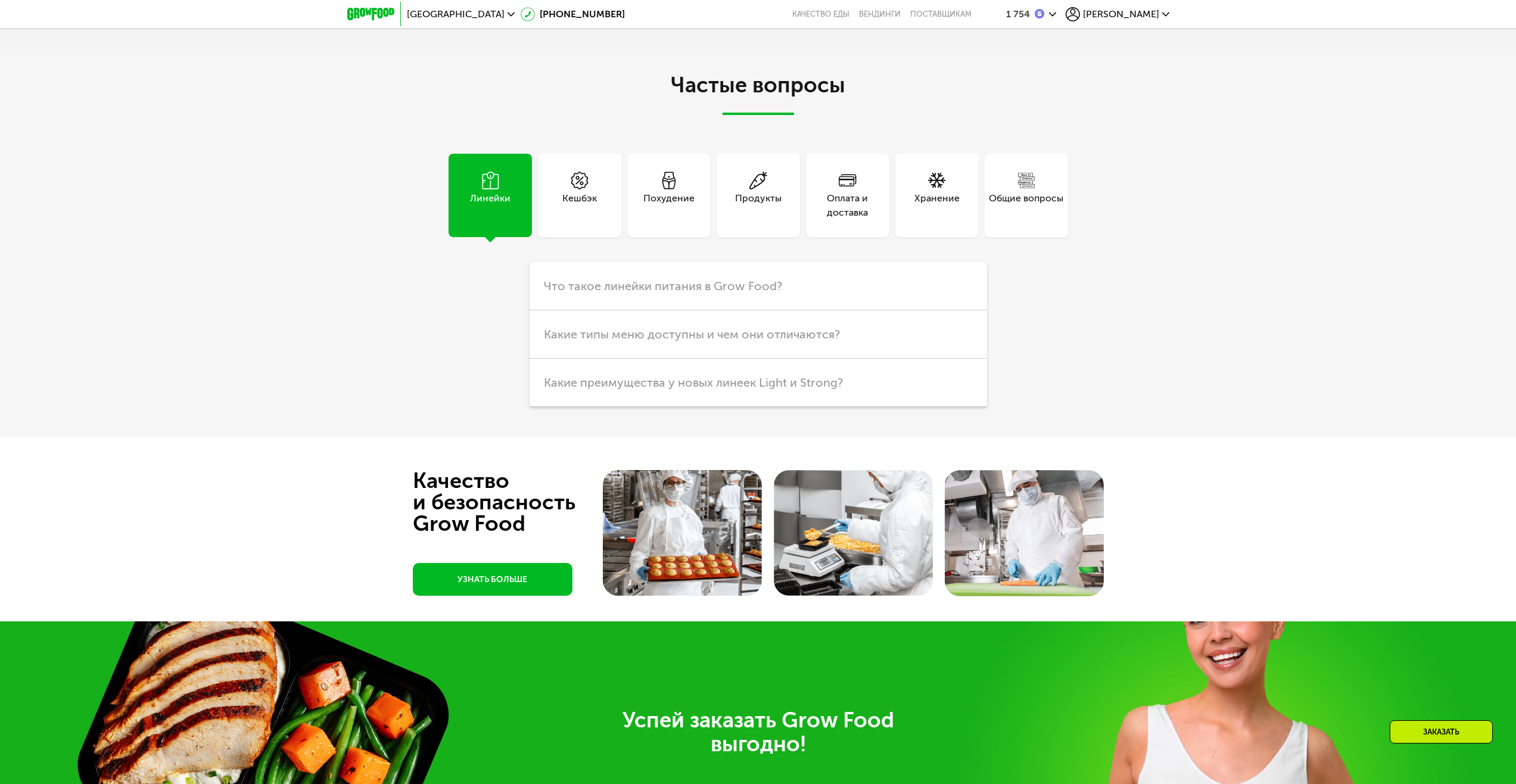
scroll to position [3569, 0]
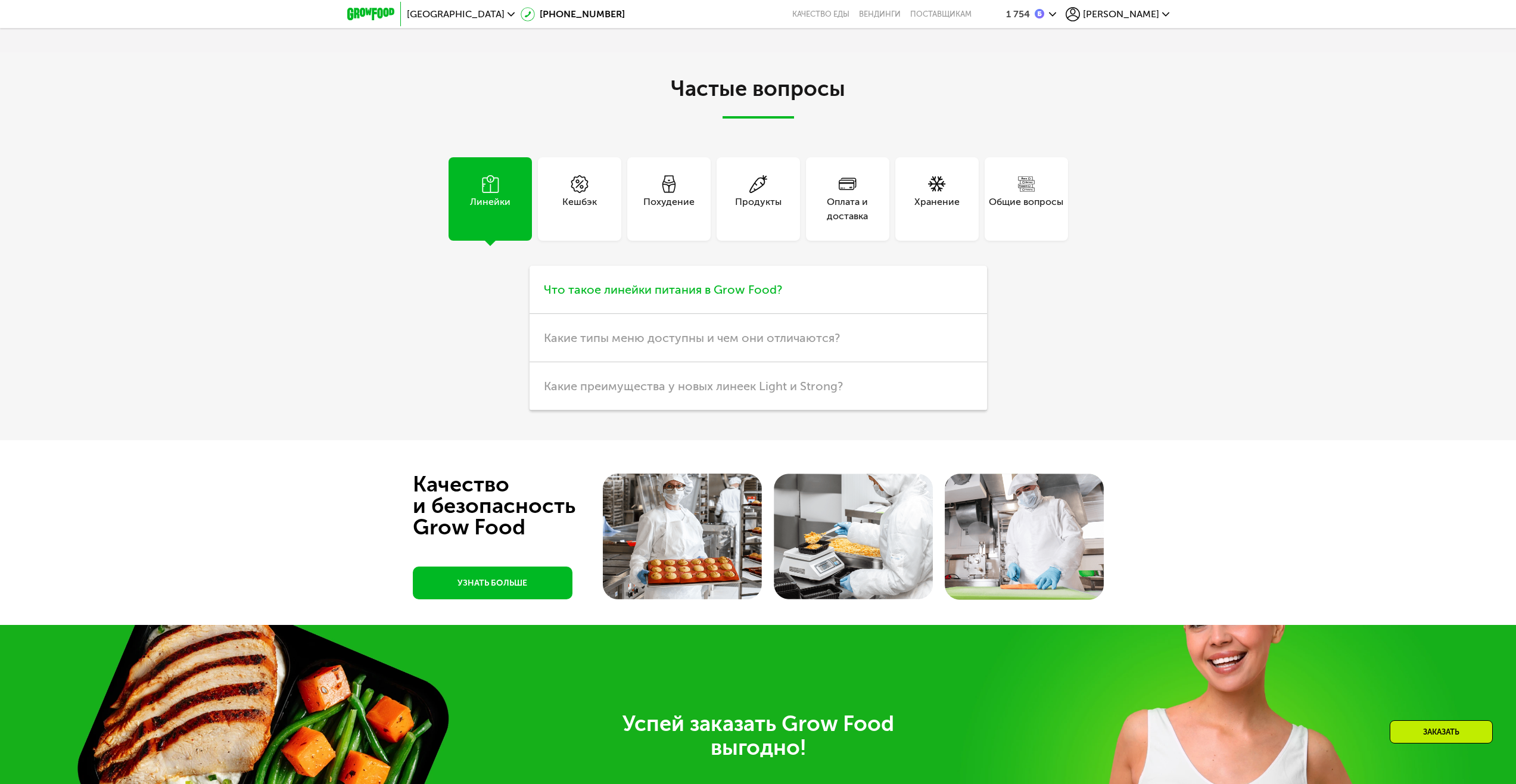
click at [807, 301] on h3 "Что такое линейки питания в Grow Food?" at bounding box center [759, 290] width 458 height 49
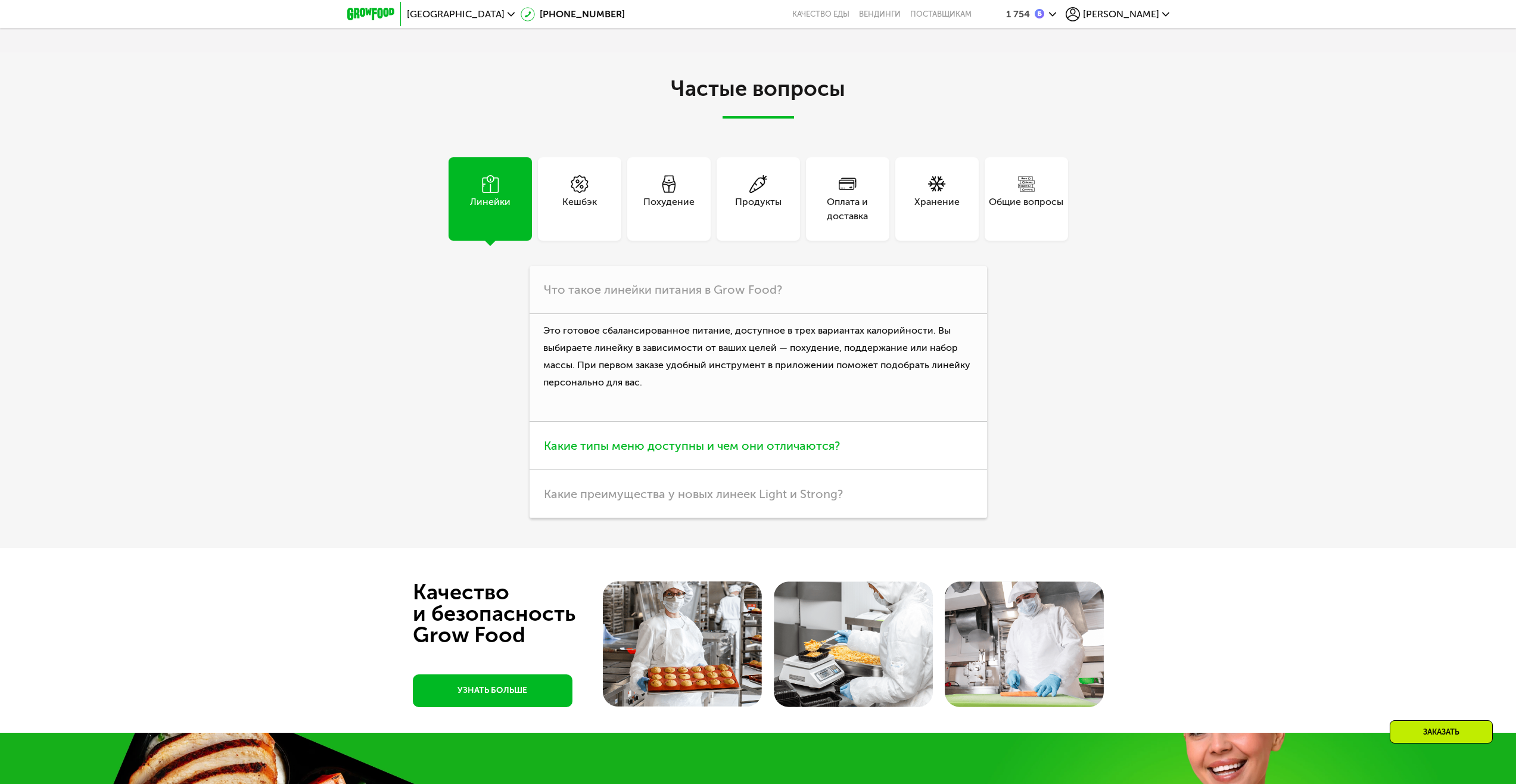
click at [829, 448] on span "Какие типы меню доступны и чем они отличаются?" at bounding box center [692, 445] width 296 height 15
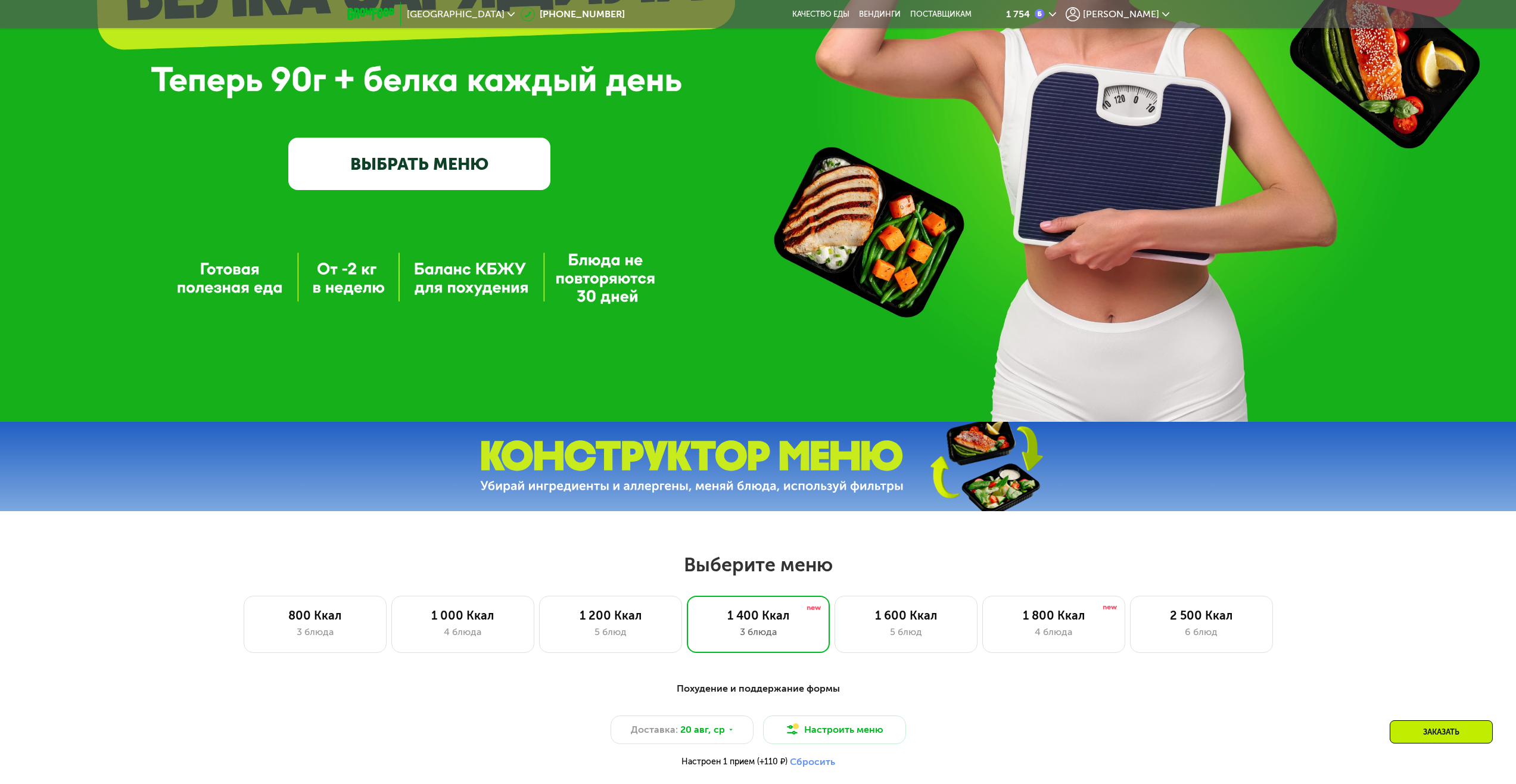
scroll to position [0, 0]
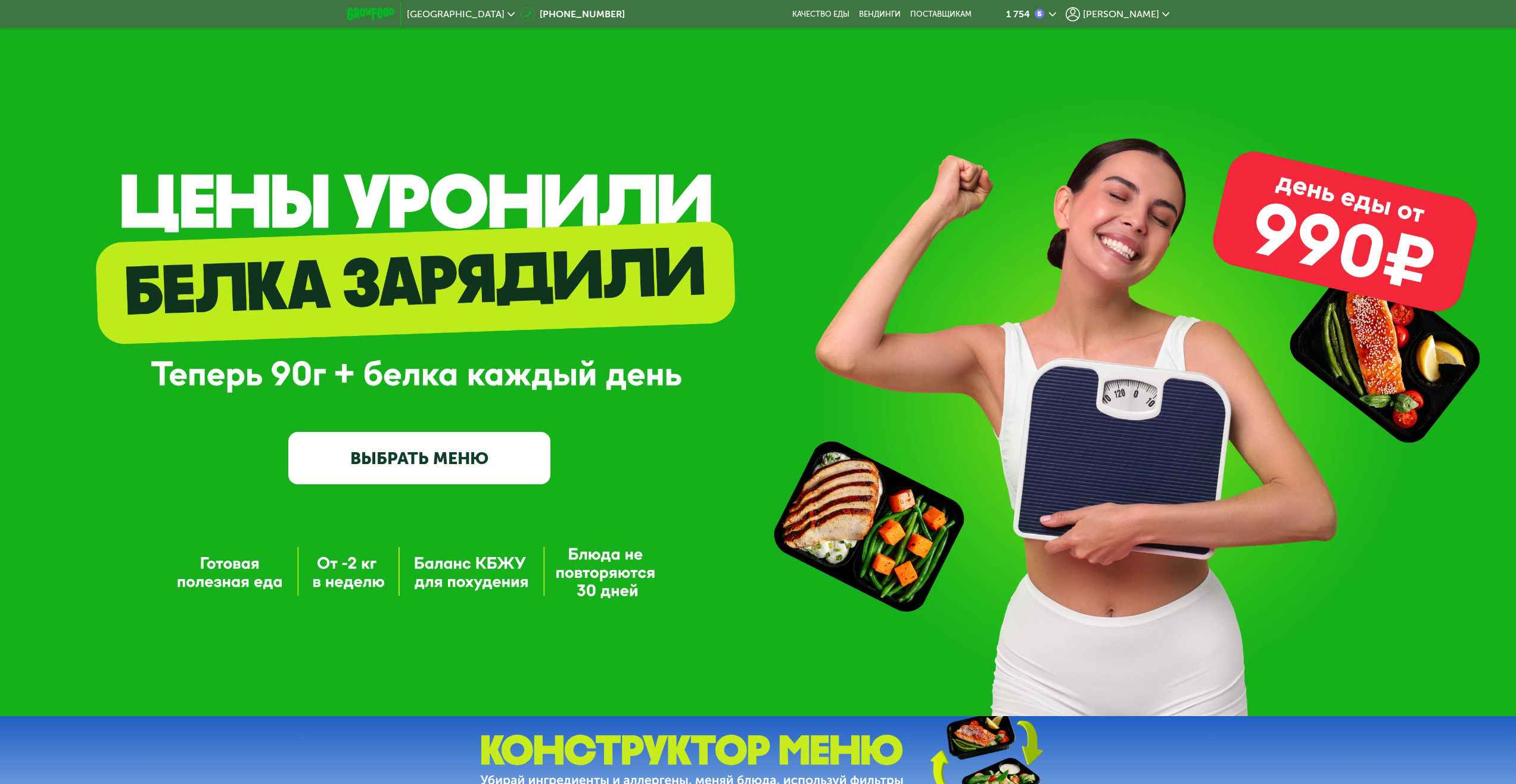
click at [378, 444] on link "ВЫБРАТЬ МЕНЮ" at bounding box center [419, 458] width 262 height 53
click at [387, 446] on link "ВЫБРАТЬ МЕНЮ" at bounding box center [419, 458] width 262 height 53
click at [397, 453] on link "ВЫБРАТЬ МЕНЮ" at bounding box center [419, 458] width 262 height 53
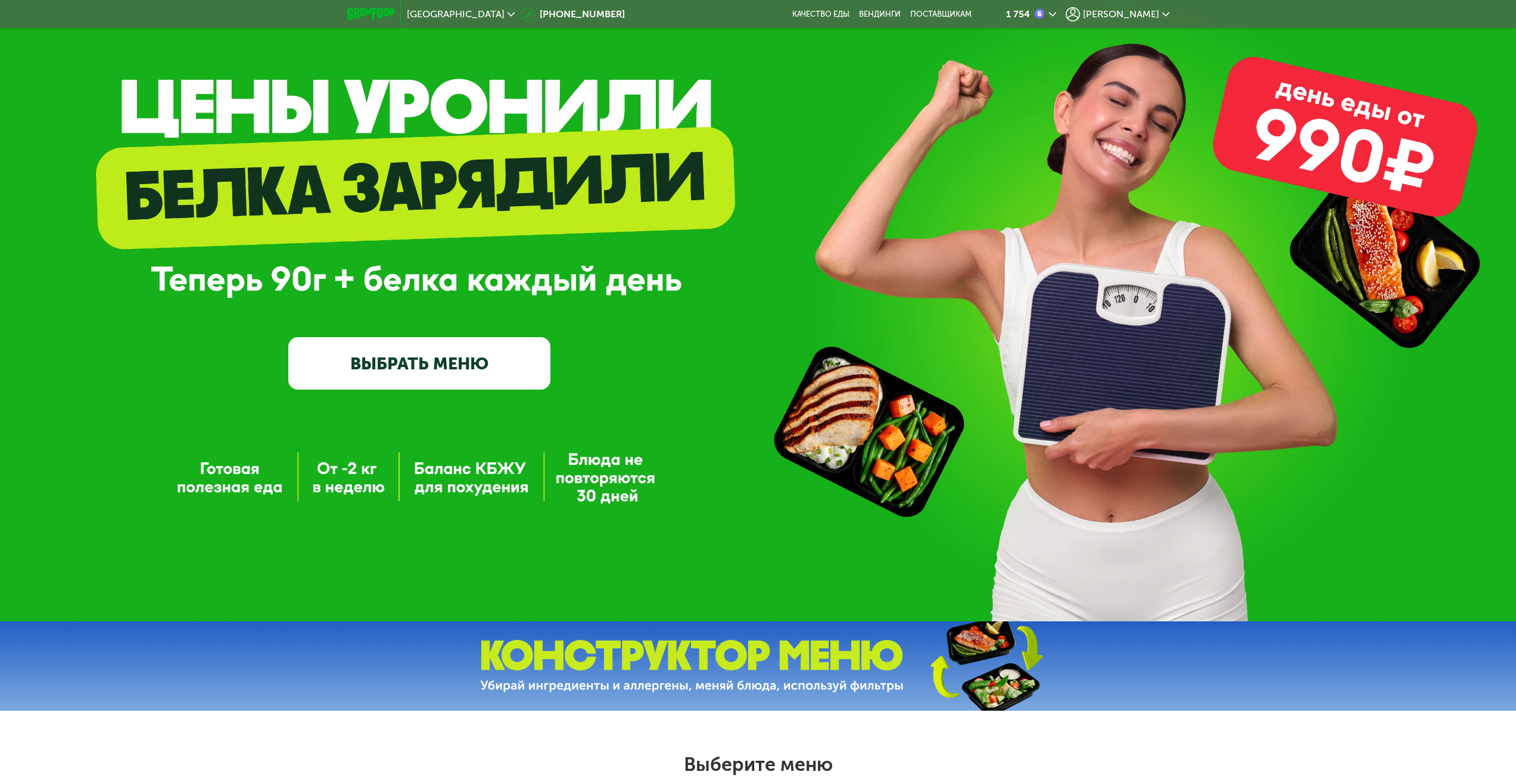
click at [475, 447] on div "GrowFood — доставка правильного питания ВЫБРАТЬ МЕНЮ" at bounding box center [758, 263] width 1516 height 716
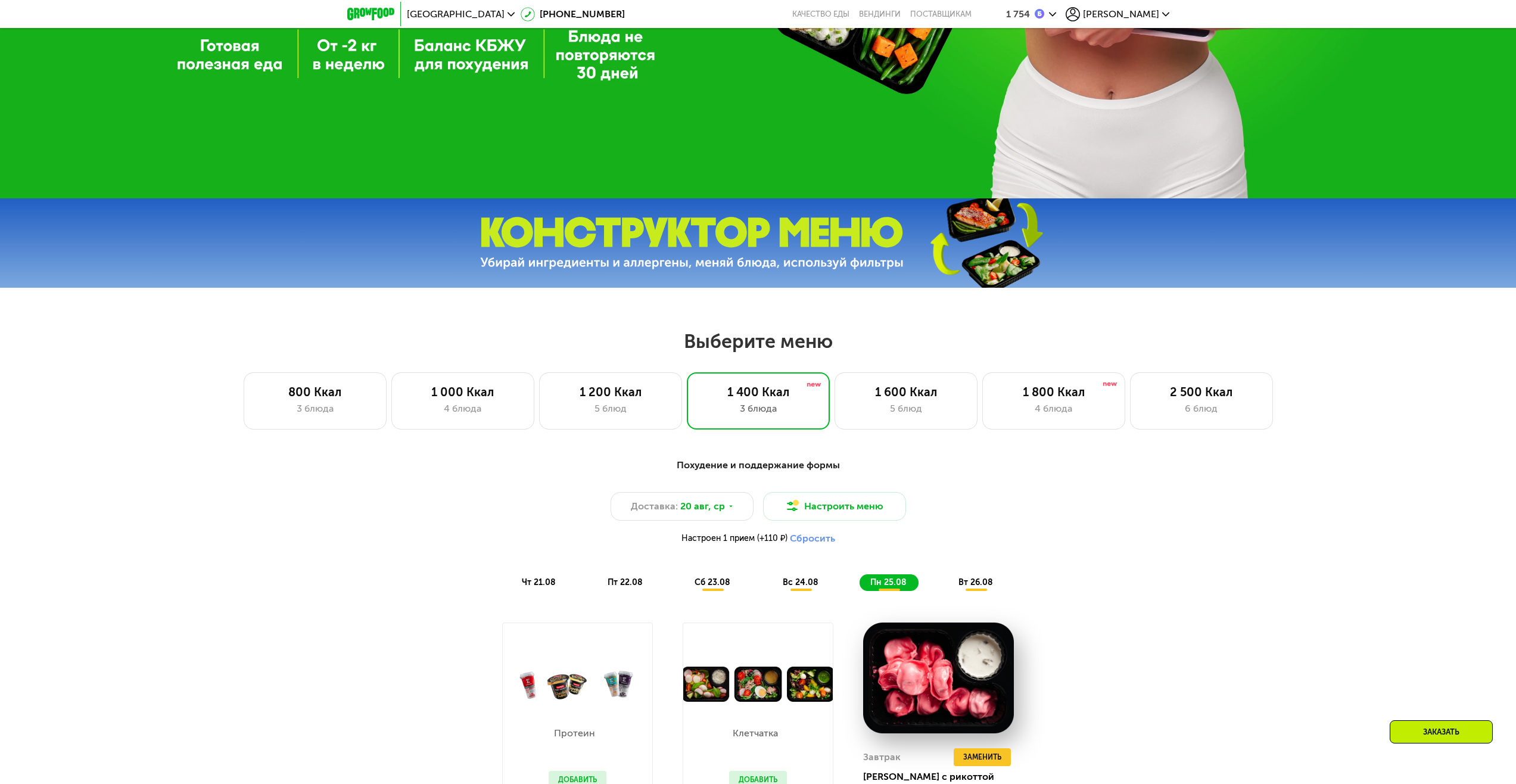
scroll to position [466, 0]
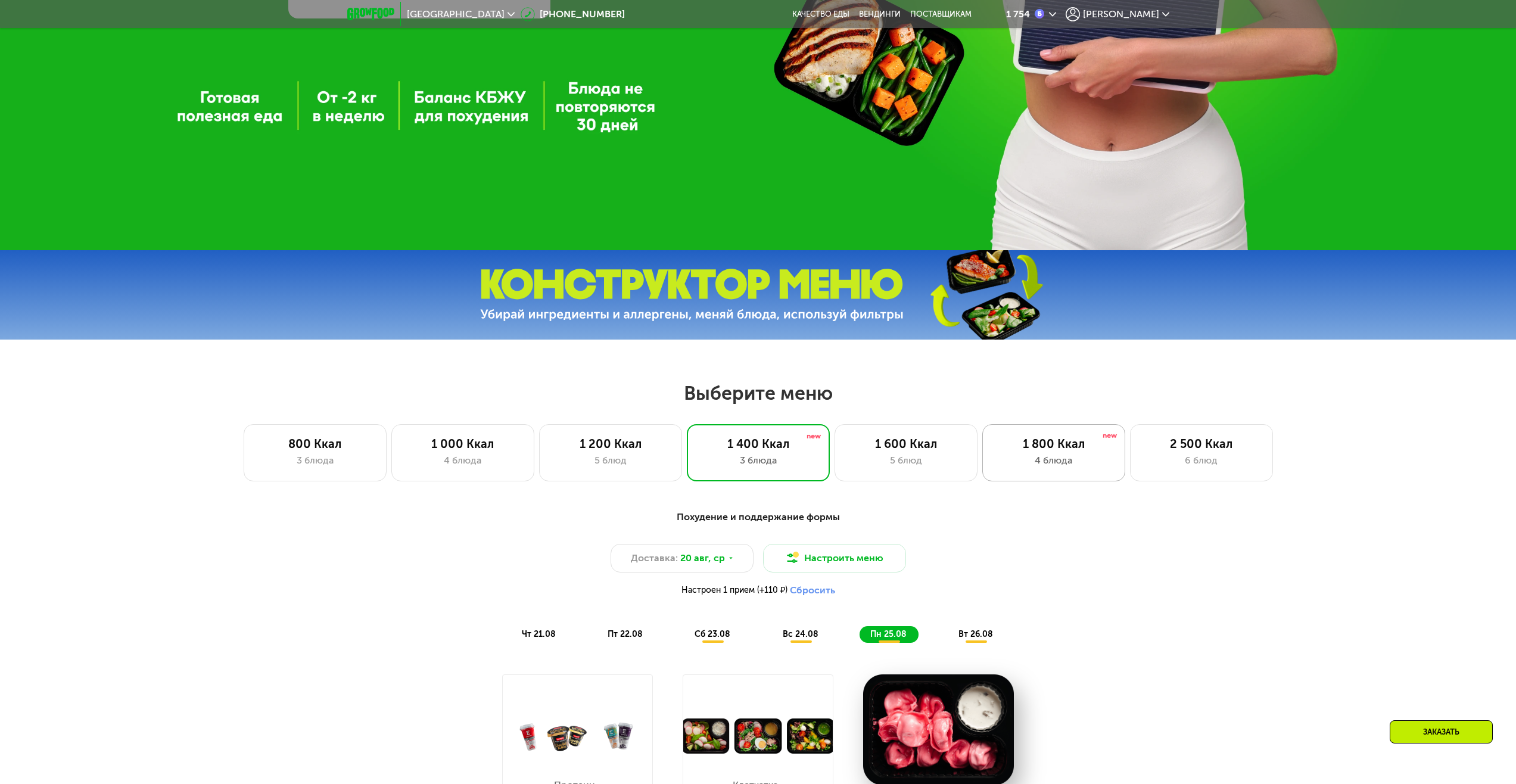
click at [1038, 451] on div "1 800 Ккал" at bounding box center [1053, 443] width 118 height 15
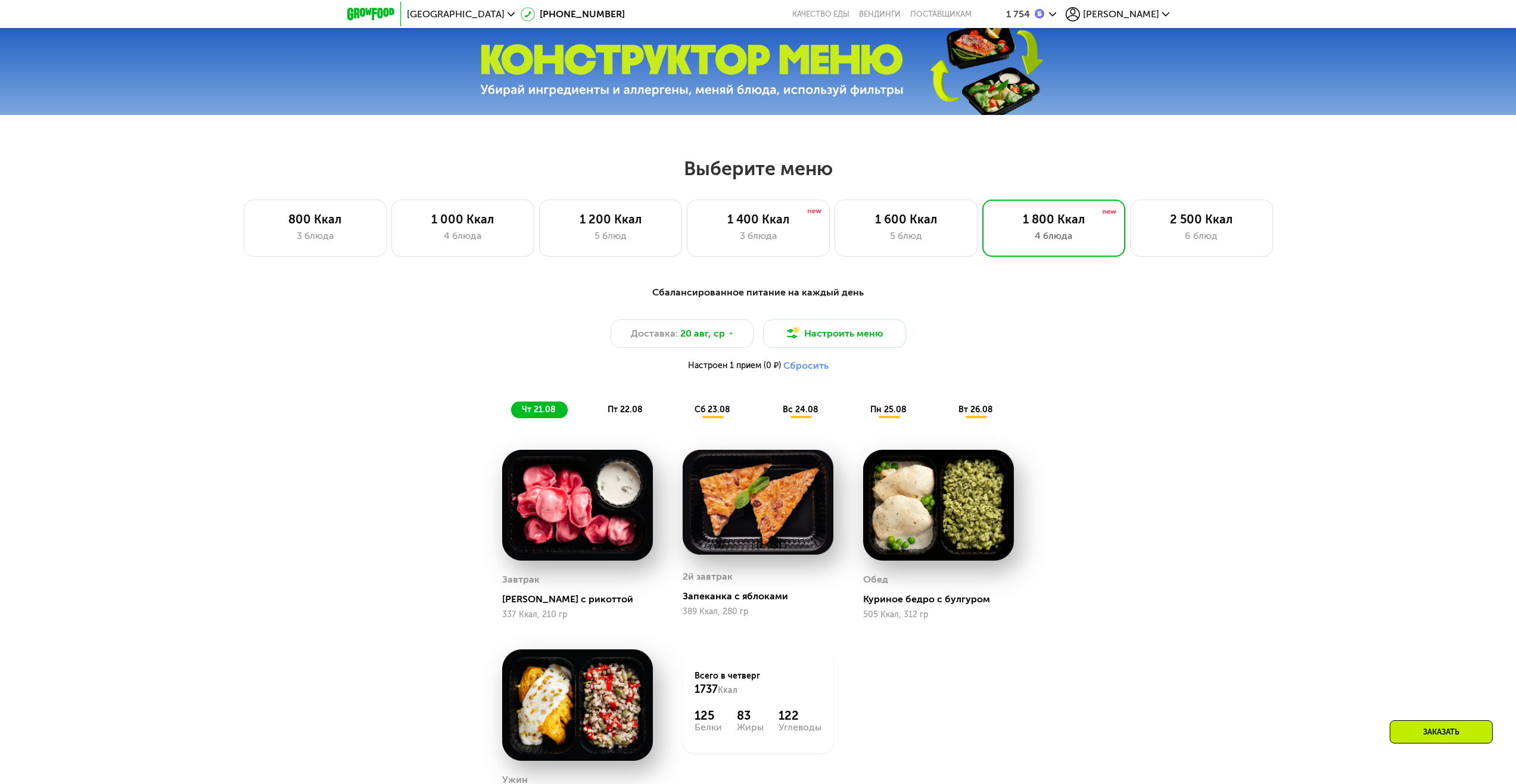
scroll to position [525, 0]
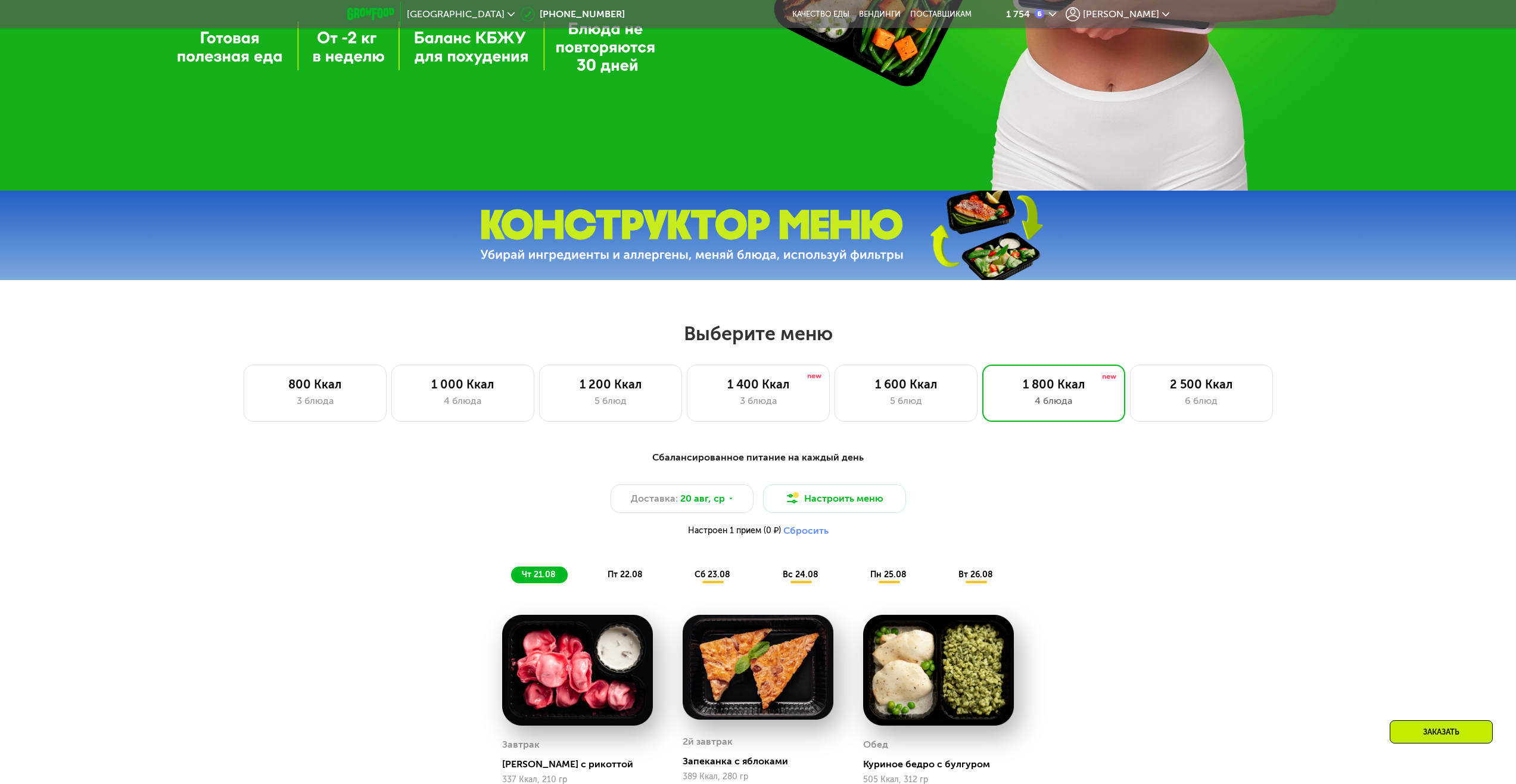
click at [684, 583] on div "пт 22.08" at bounding box center [713, 574] width 58 height 17
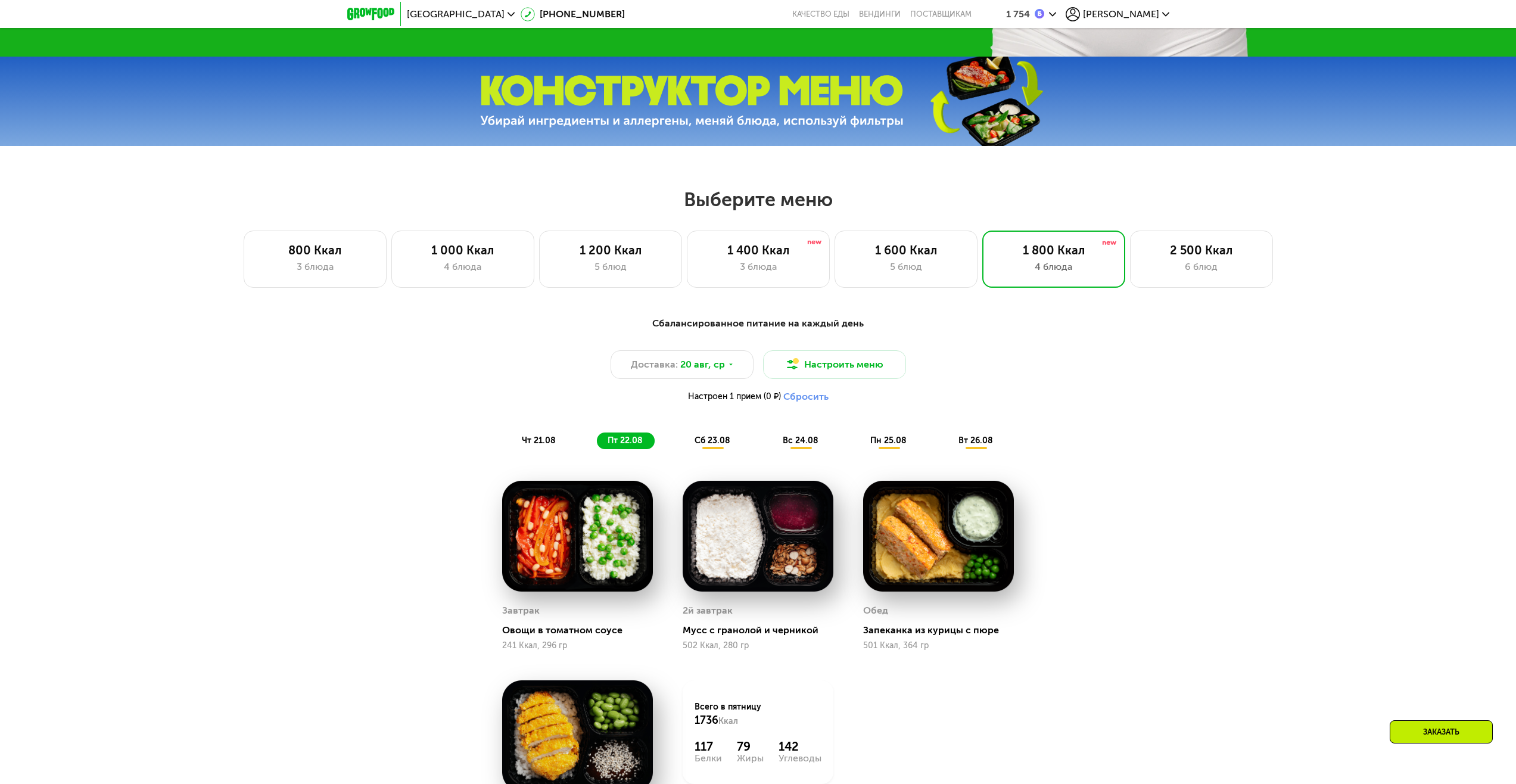
scroll to position [645, 0]
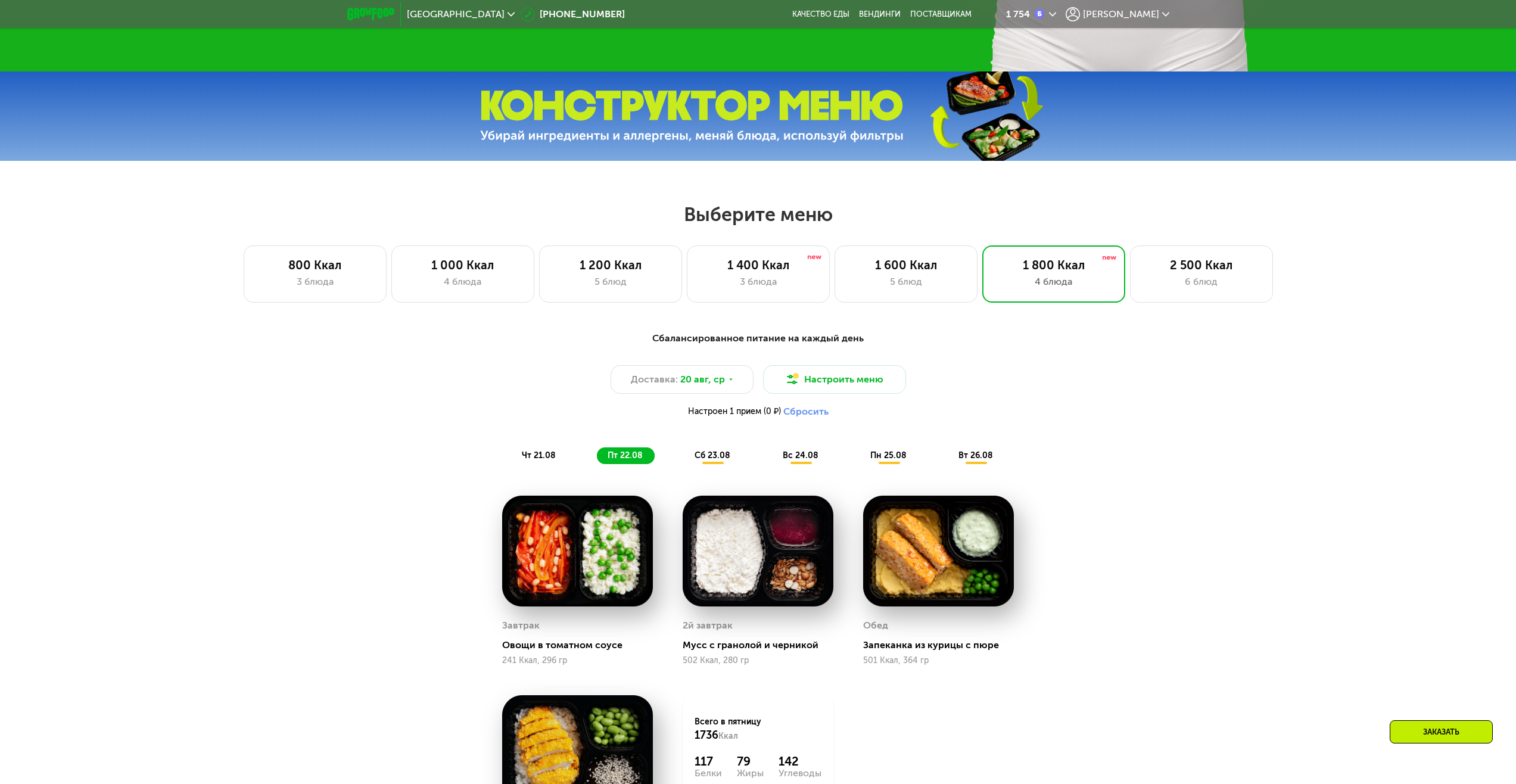
click at [527, 461] on span "чт 21.08" at bounding box center [539, 455] width 34 height 10
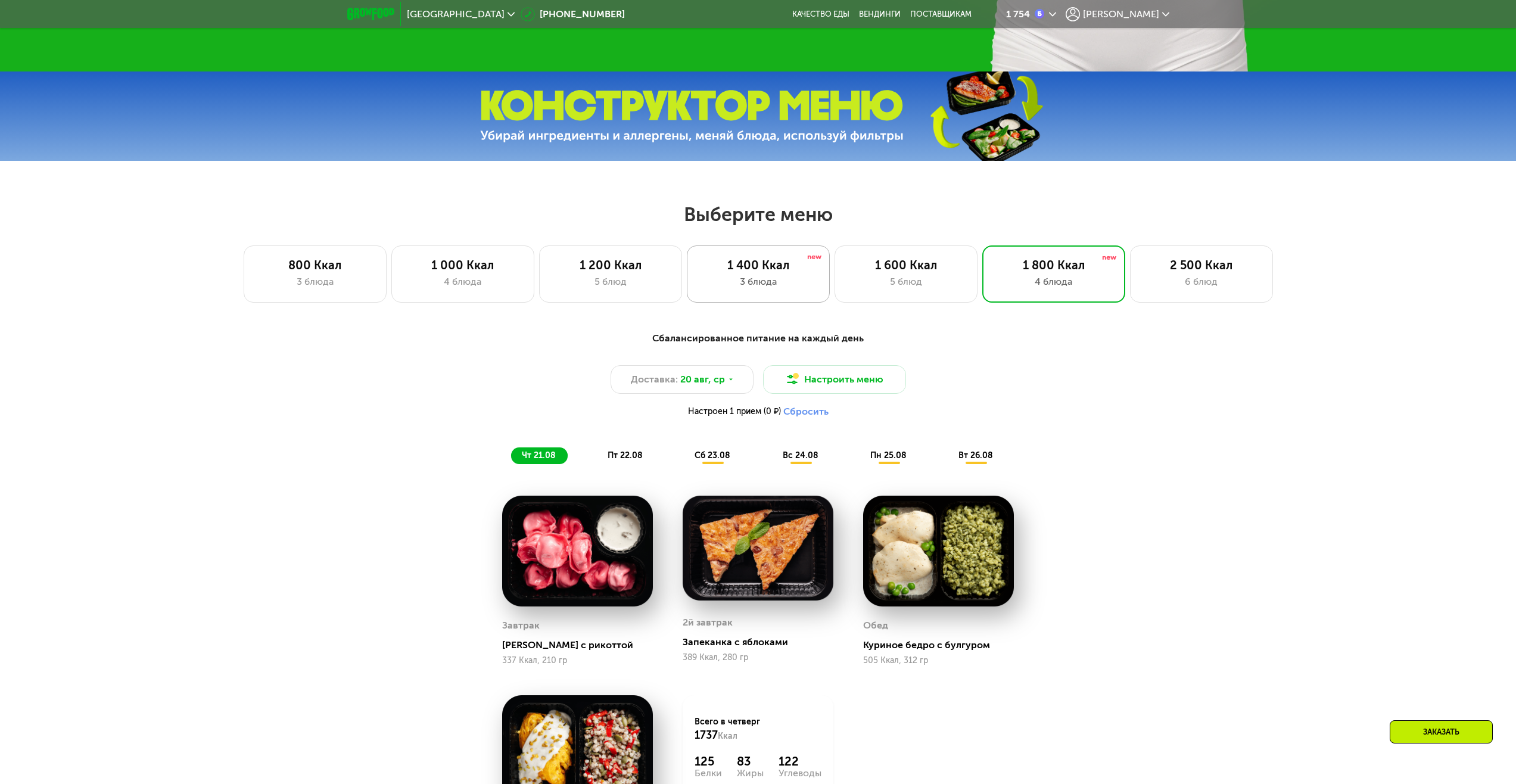
click at [782, 263] on div "1 400 Ккал" at bounding box center [758, 265] width 118 height 15
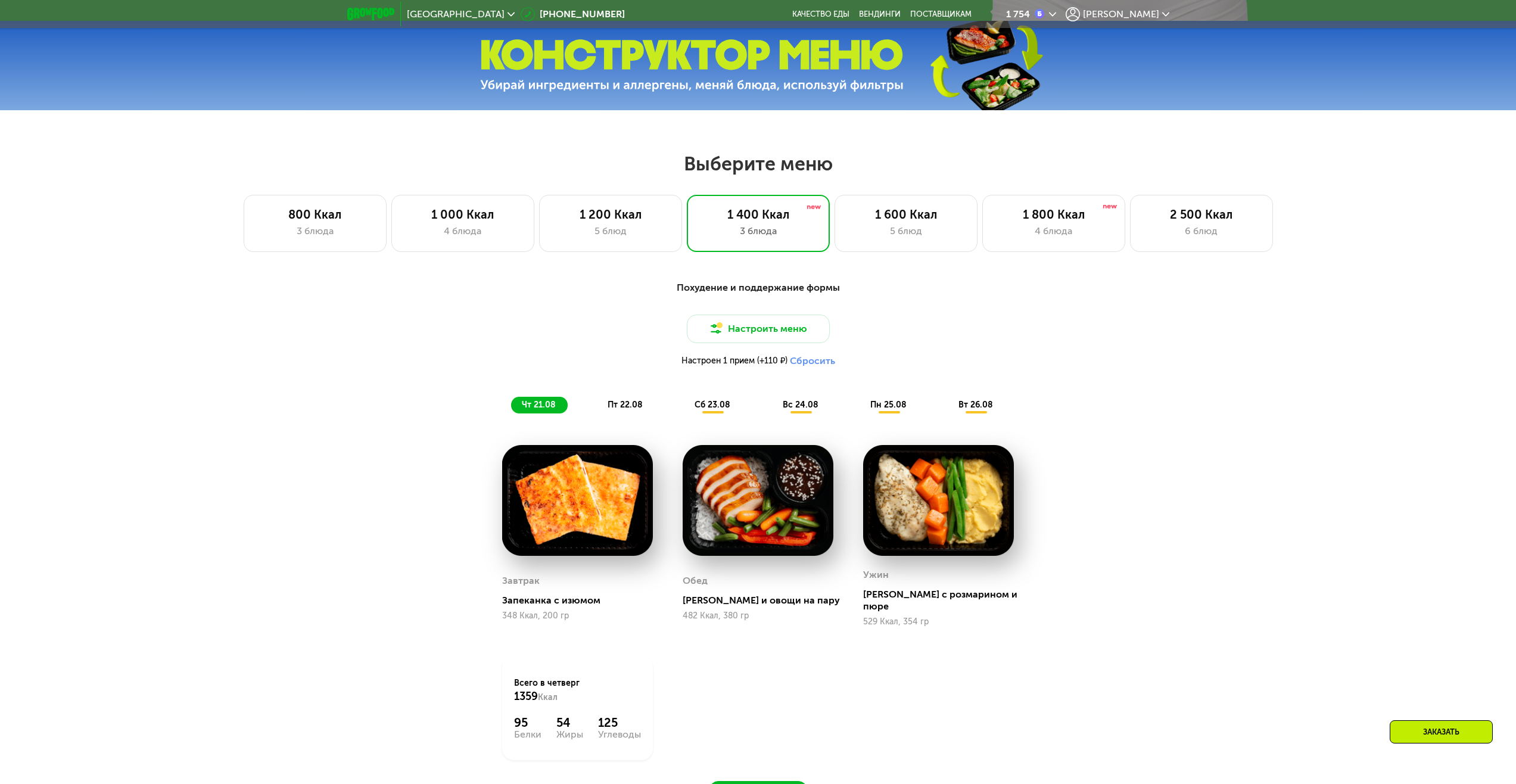
scroll to position [942, 0]
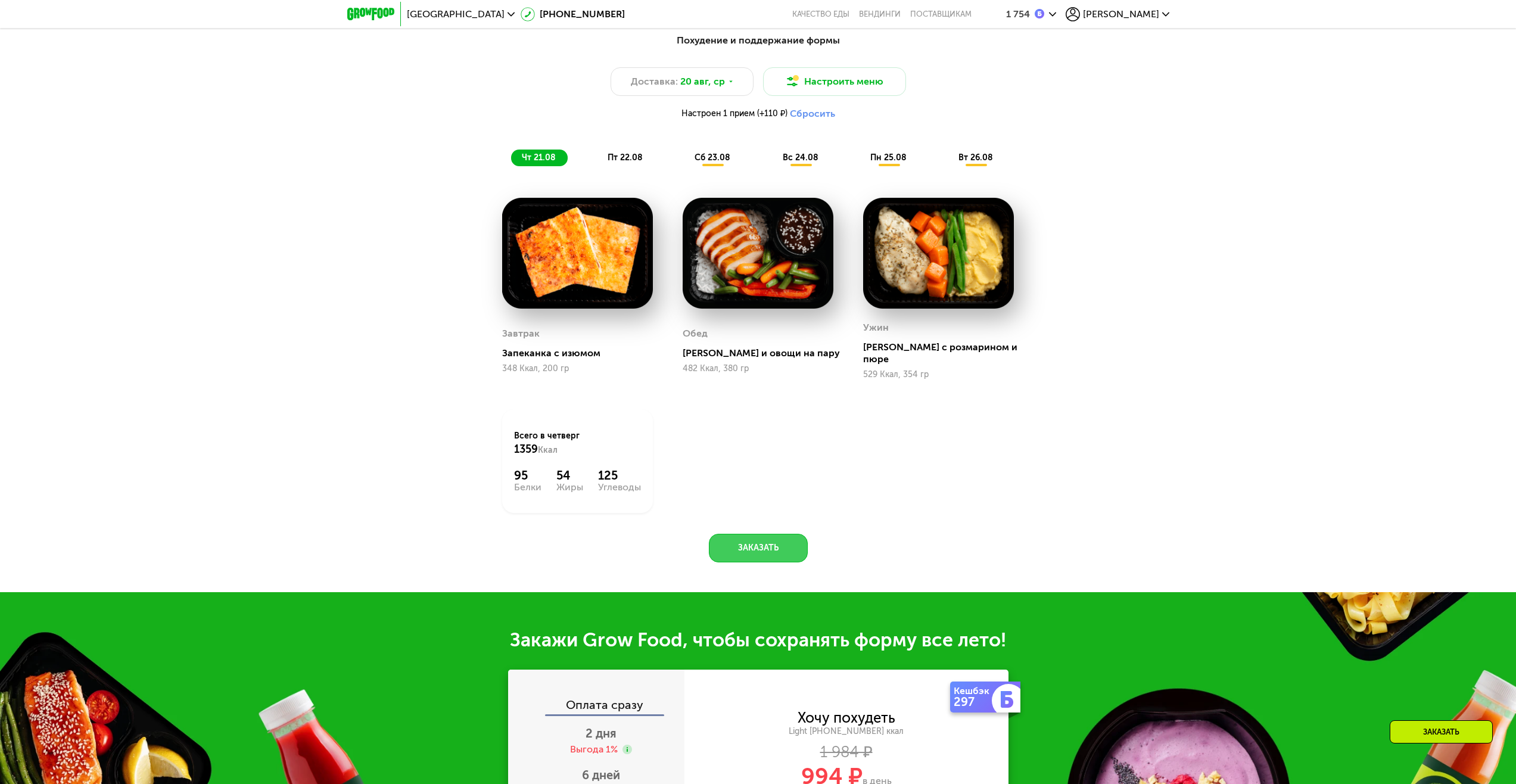
click at [768, 538] on button "Заказать" at bounding box center [758, 547] width 98 height 28
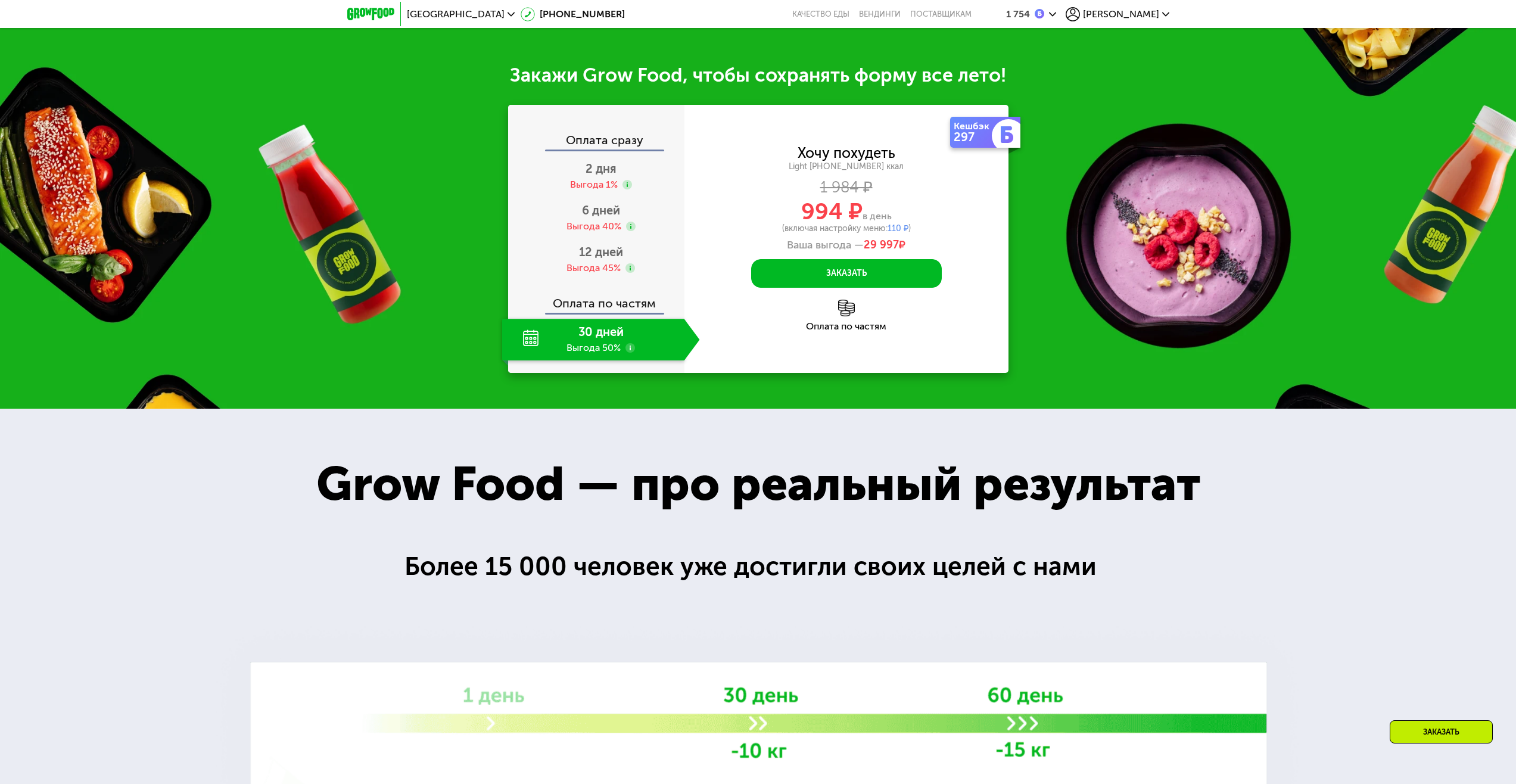
scroll to position [1526, 0]
